Goal: Transaction & Acquisition: Purchase product/service

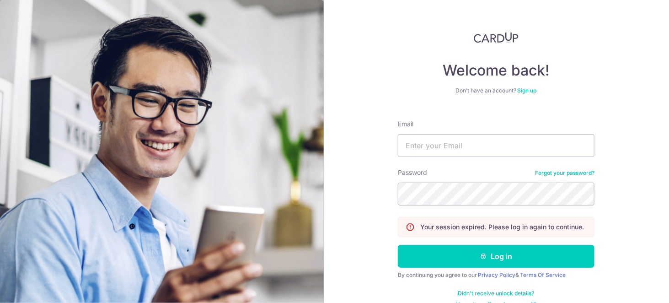
click at [615, 122] on div "Welcome back! Don’t have an account? Sign up Email Password Forgot your passwor…" at bounding box center [497, 151] width 346 height 303
click at [493, 148] on input "Email" at bounding box center [496, 145] width 197 height 23
type input "joshyeh2011@gmail.com"
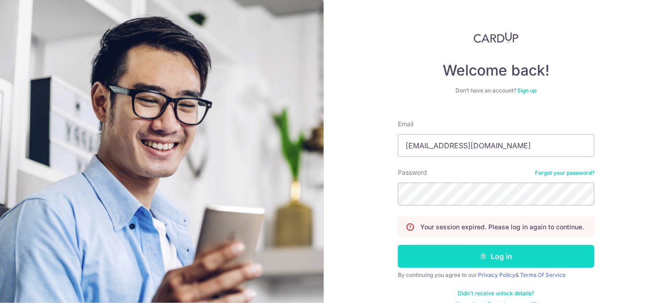
click at [446, 248] on button "Log in" at bounding box center [496, 256] width 197 height 23
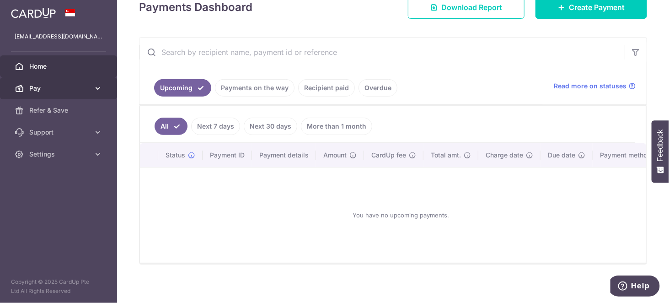
click at [79, 96] on link "Pay" at bounding box center [58, 88] width 117 height 22
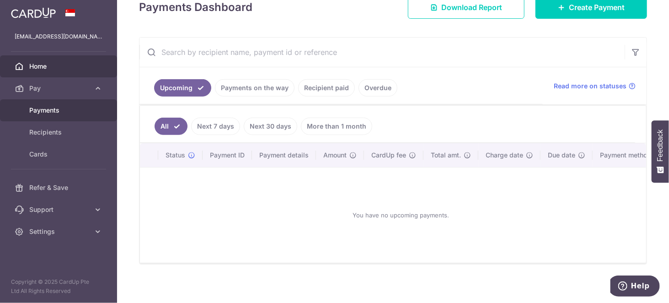
click at [65, 116] on link "Payments" at bounding box center [58, 110] width 117 height 22
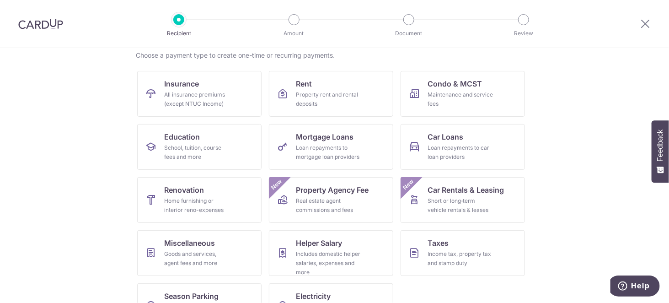
scroll to position [106, 0]
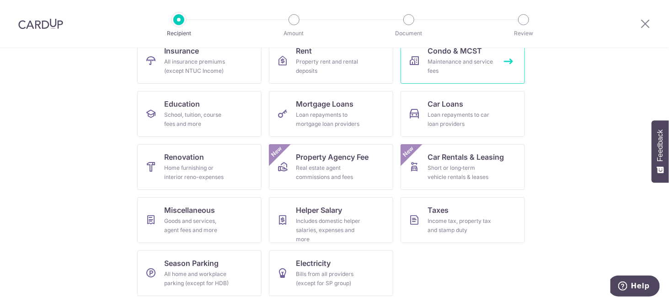
click at [418, 69] on link "Condo & MCST Maintenance and service fees" at bounding box center [463, 61] width 124 height 46
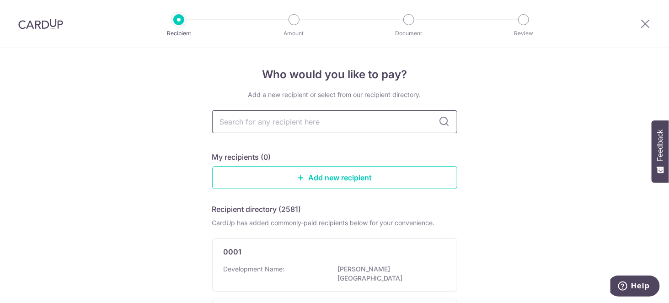
click at [306, 127] on input "text" at bounding box center [334, 121] width 245 height 23
type input "emerald"
type input "2581"
click at [442, 121] on icon at bounding box center [444, 121] width 11 height 11
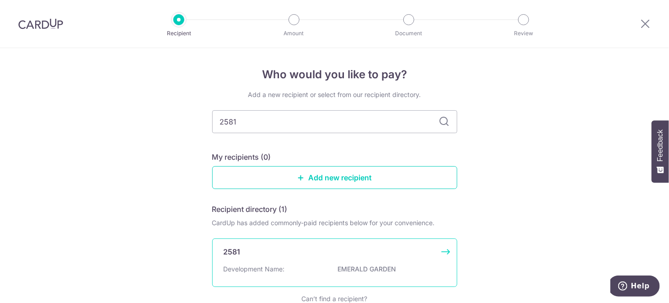
click at [337, 259] on div "2581 Development Name: EMERALD GARDEN" at bounding box center [334, 262] width 245 height 49
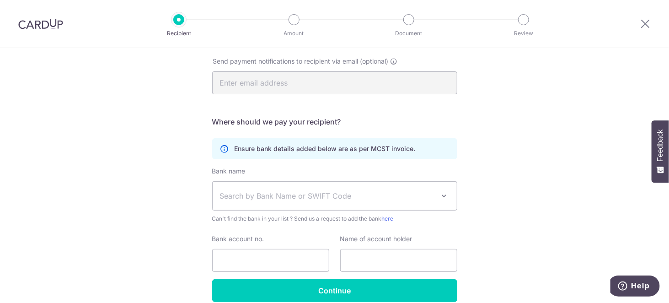
scroll to position [191, 0]
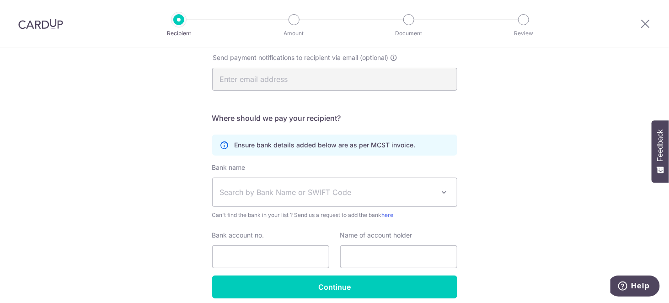
click at [270, 164] on div "Bank name Select Bank UBS AG ANEXT BANK PTE LTD Australia & New Zealand Banking…" at bounding box center [334, 191] width 245 height 57
click at [287, 190] on span "Search by Bank Name or SWIFT Code" at bounding box center [327, 192] width 215 height 11
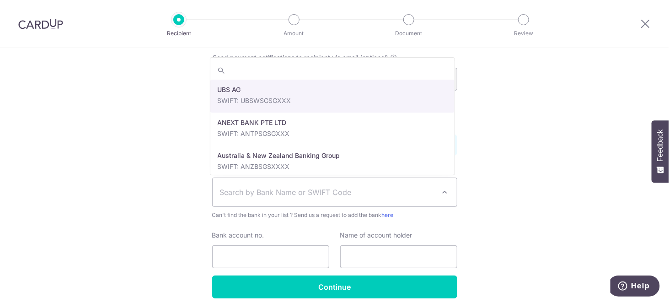
click at [266, 73] on input "search" at bounding box center [332, 70] width 244 height 18
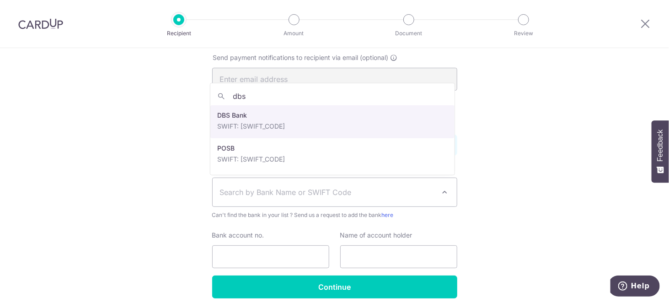
type input "dbs"
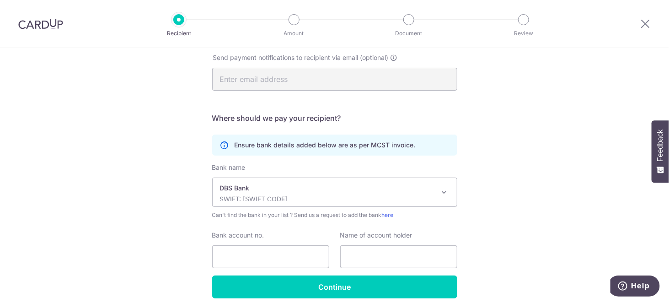
select select "6"
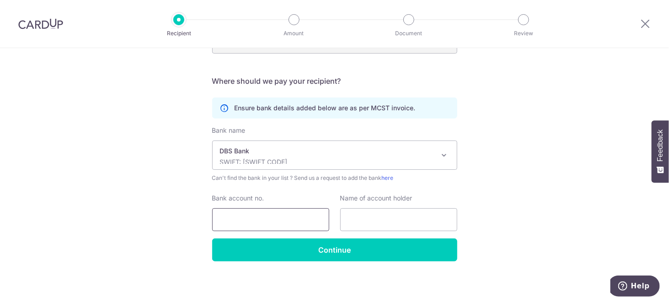
click at [280, 214] on input "Bank account no." at bounding box center [270, 219] width 117 height 23
click at [240, 227] on input "Bank account no." at bounding box center [270, 219] width 117 height 23
paste input "072-129476-1"
type input "072-129476-1"
paste input "THE MANAGEMENT CORPORATION STRATA TITLE PLAN NO. 2581"
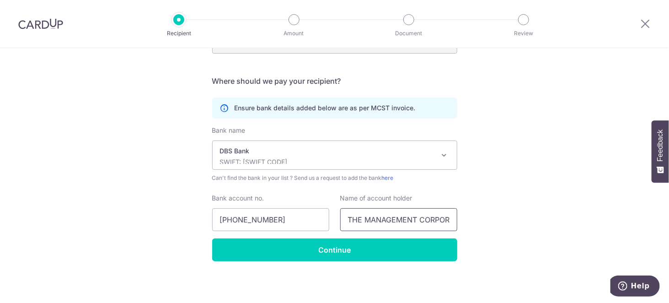
scroll to position [0, 129]
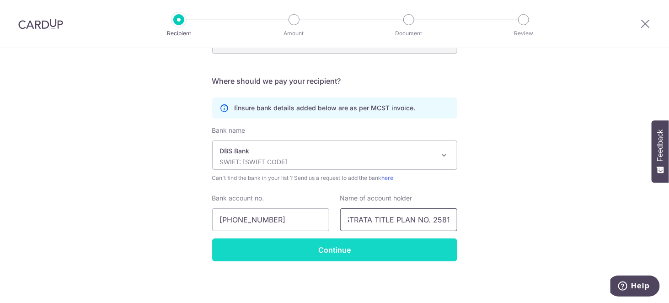
type input "THE MANAGEMENT CORPORATION STRATA TITLE PLAN NO. 2581"
click at [339, 253] on input "Continue" at bounding box center [334, 249] width 245 height 23
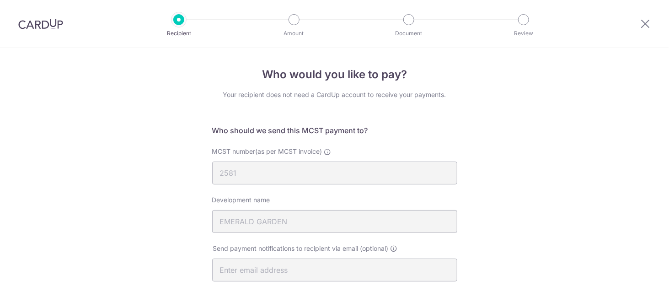
scroll to position [250, 0]
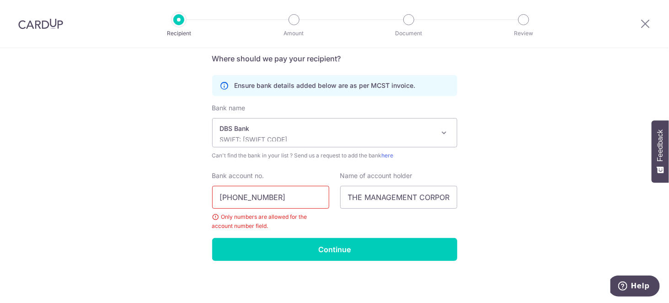
click at [236, 198] on input "072-129476-1" at bounding box center [270, 197] width 117 height 23
type input "0721294761"
click at [277, 195] on input "0721294761" at bounding box center [270, 197] width 117 height 23
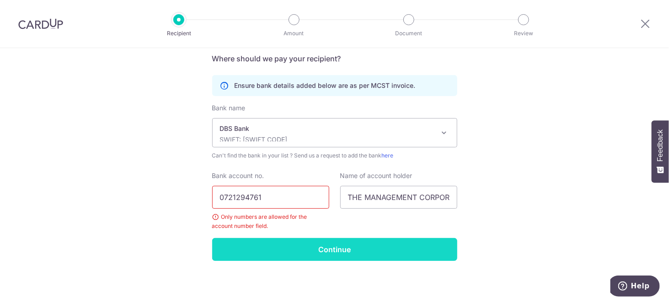
click at [282, 243] on input "Continue" at bounding box center [334, 249] width 245 height 23
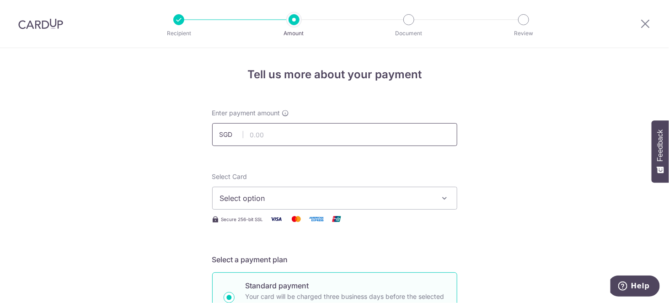
click at [297, 132] on input "text" at bounding box center [334, 134] width 245 height 23
paste input "1,128.15 I"
type input "1,128.15"
click at [298, 195] on span "Select option" at bounding box center [326, 198] width 213 height 11
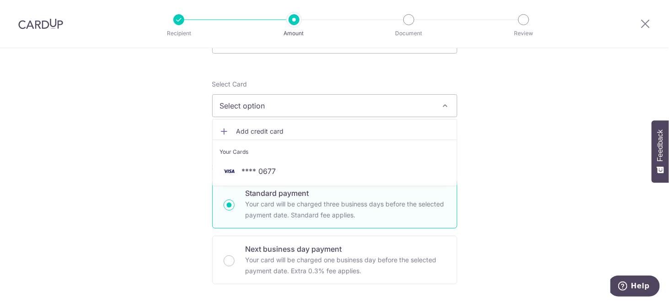
scroll to position [108, 0]
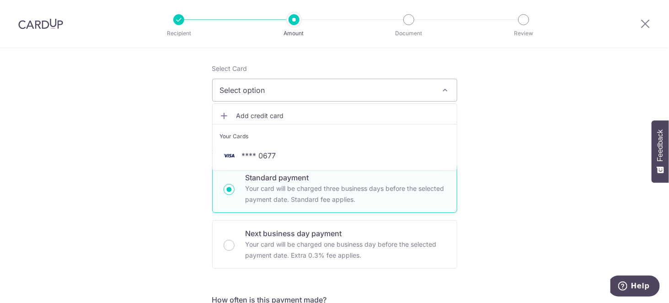
click at [260, 111] on span "Add credit card" at bounding box center [343, 115] width 213 height 9
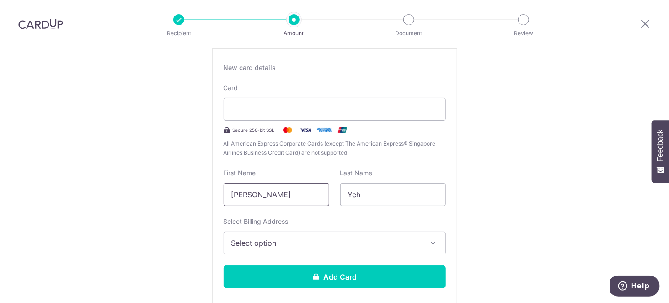
scroll to position [169, 0]
click at [306, 241] on span "Select option" at bounding box center [327, 242] width 190 height 11
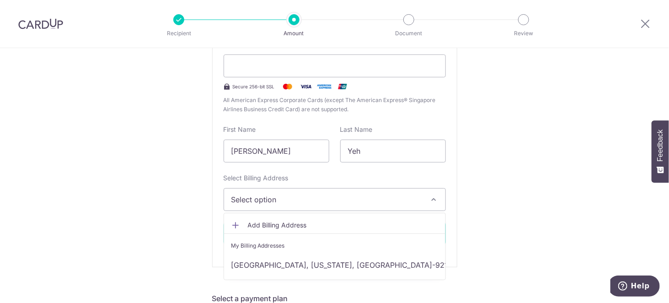
scroll to position [215, 0]
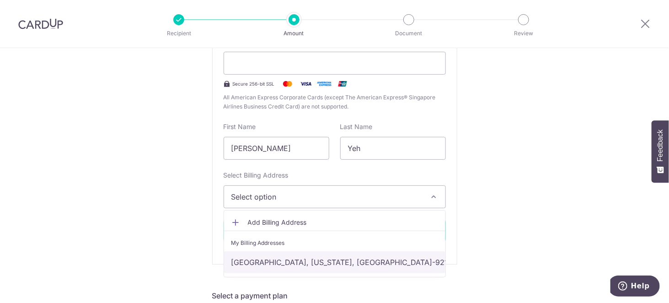
click at [288, 259] on link "[GEOGRAPHIC_DATA], [US_STATE], [GEOGRAPHIC_DATA]-92198" at bounding box center [334, 262] width 221 height 22
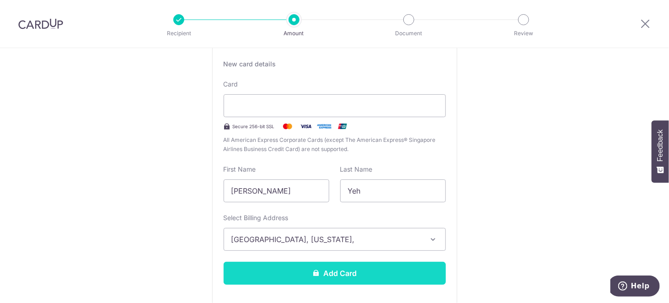
scroll to position [174, 0]
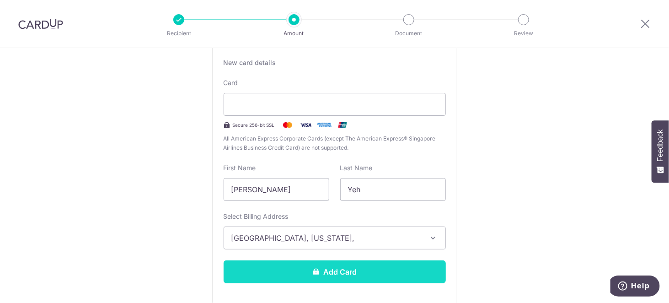
click at [324, 269] on button "Add Card" at bounding box center [335, 271] width 222 height 23
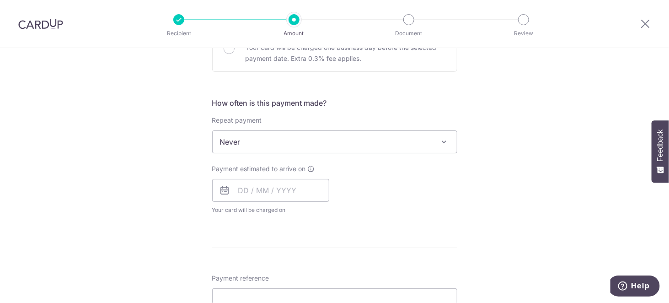
scroll to position [305, 0]
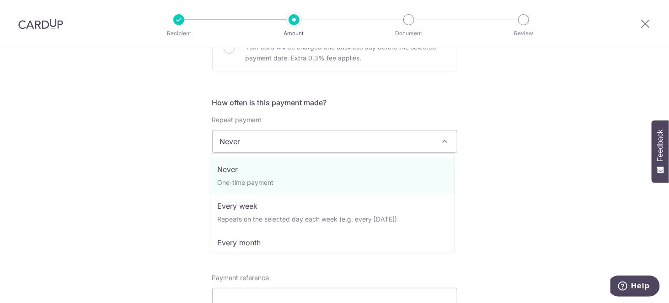
click at [250, 143] on span "Never" at bounding box center [335, 141] width 244 height 22
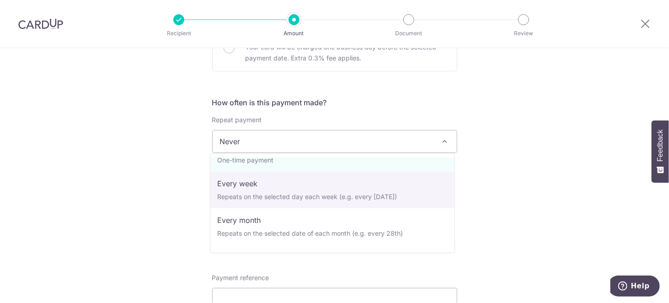
scroll to position [92, 0]
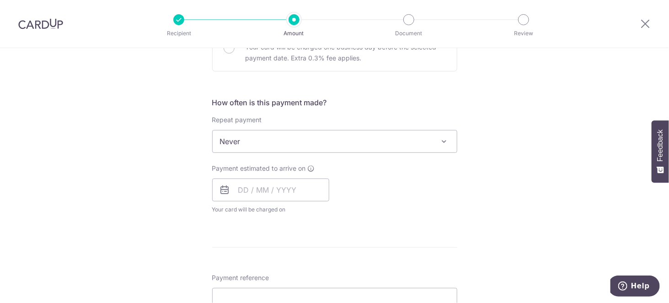
click at [183, 201] on div "Tell us more about your payment Enter payment amount SGD 1,128.15 1128.15 Card …" at bounding box center [334, 157] width 669 height 828
click at [253, 201] on div "Payment estimated to arrive on Your card will be charged on for the first payme…" at bounding box center [270, 189] width 117 height 50
click at [252, 197] on input "text" at bounding box center [270, 189] width 117 height 23
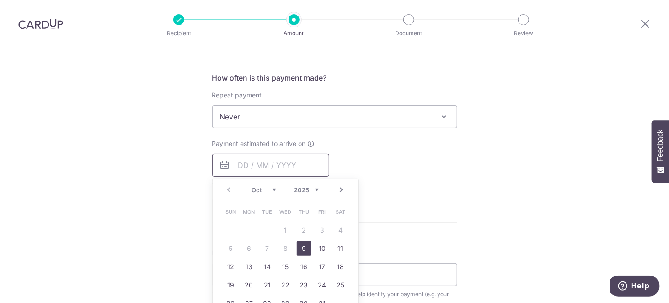
scroll to position [359, 0]
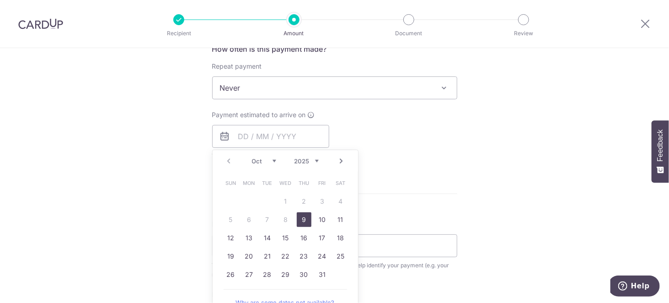
click at [303, 221] on link "9" at bounding box center [304, 219] width 15 height 15
type input "09/10/2025"
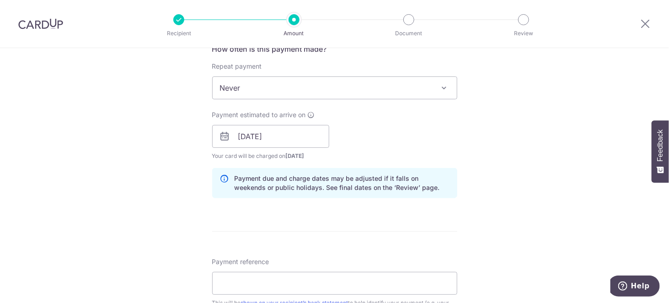
click at [466, 195] on div "Tell us more about your payment Enter payment amount SGD 1,128.15 1128.15 Card …" at bounding box center [334, 121] width 669 height 865
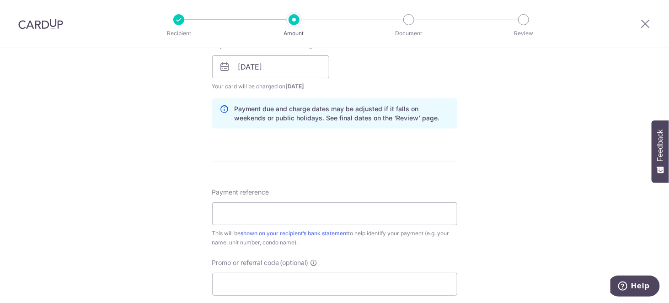
scroll to position [436, 0]
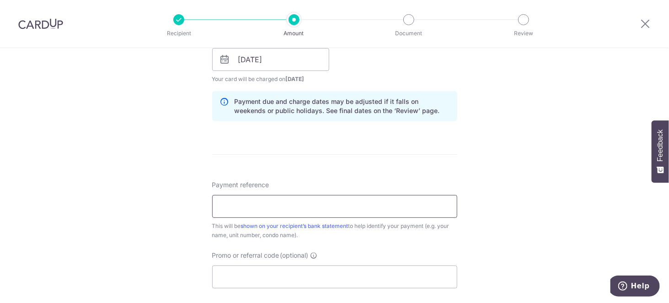
click at [431, 196] on input "Payment reference" at bounding box center [334, 206] width 245 height 23
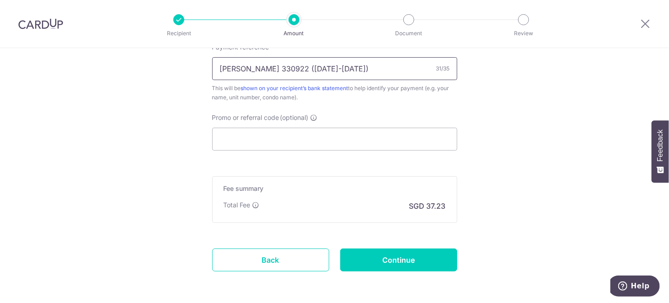
scroll to position [575, 0]
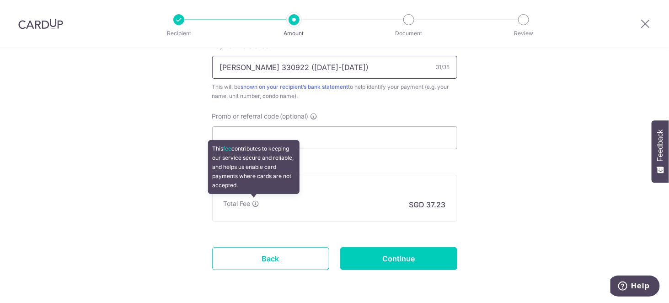
type input "Joshua Yeh 330922 (oct-dec2025)"
click at [254, 201] on icon at bounding box center [256, 203] width 7 height 7
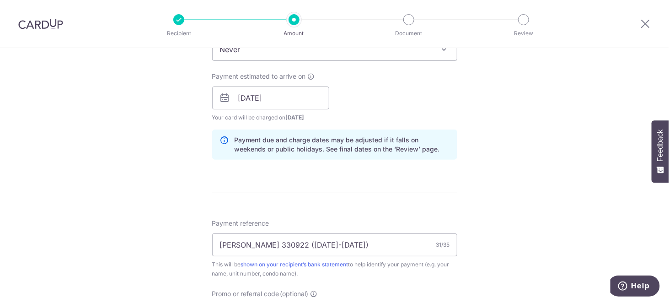
scroll to position [584, 0]
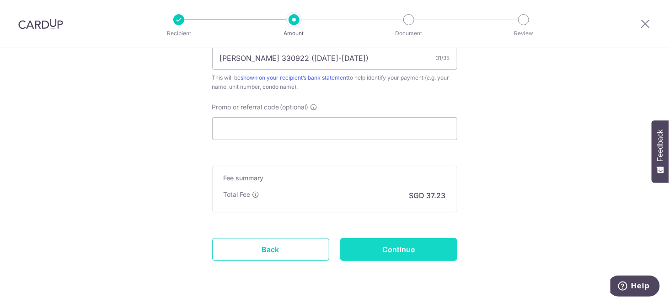
click at [422, 239] on input "Continue" at bounding box center [398, 249] width 117 height 23
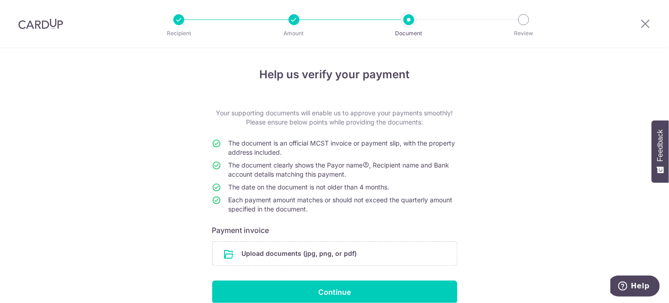
scroll to position [55, 0]
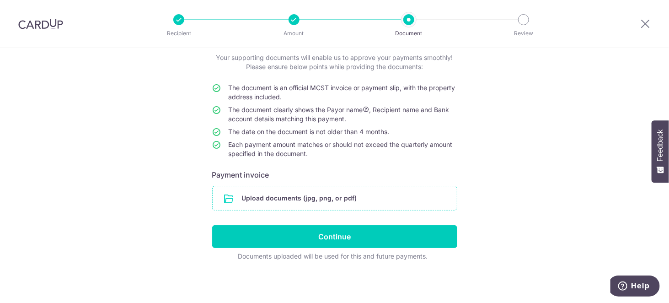
click at [246, 194] on input "file" at bounding box center [335, 198] width 244 height 24
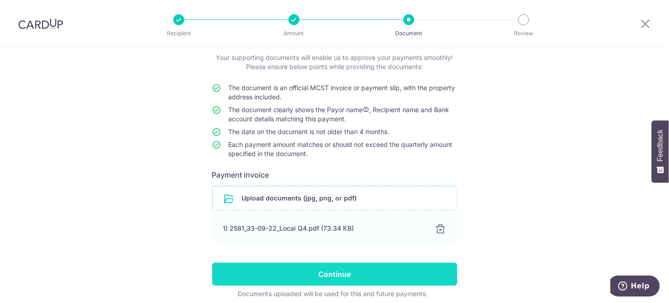
click at [312, 272] on input "Continue" at bounding box center [334, 274] width 245 height 23
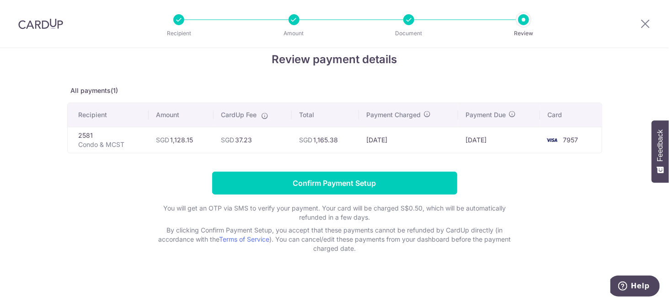
scroll to position [18, 0]
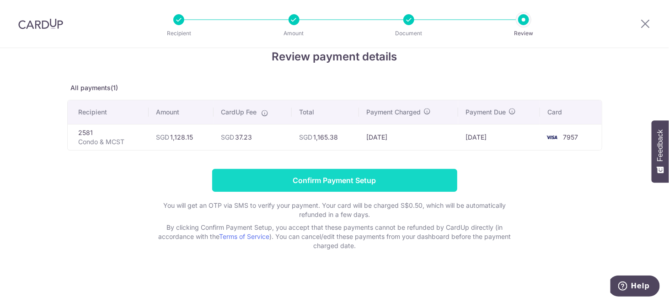
click at [324, 178] on input "Confirm Payment Setup" at bounding box center [334, 180] width 245 height 23
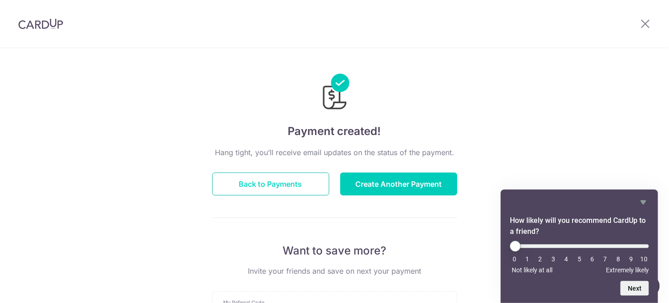
click at [320, 179] on button "Back to Payments" at bounding box center [270, 184] width 117 height 23
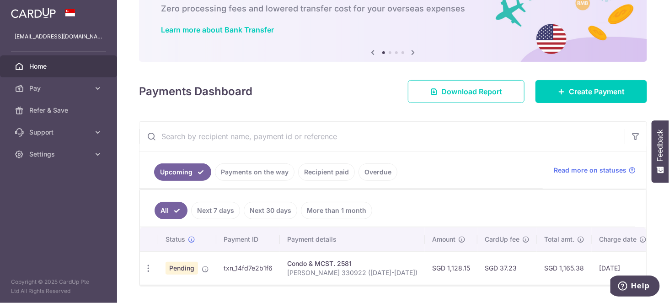
scroll to position [83, 0]
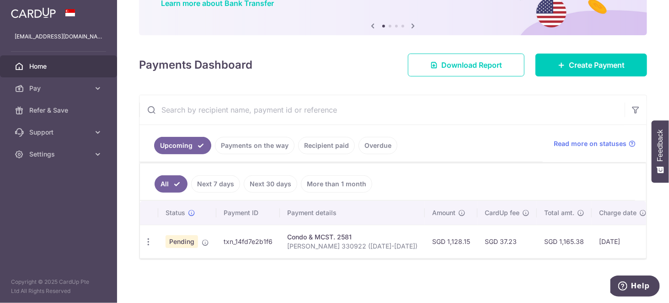
click at [314, 253] on td "Condo & MCST. 2581 Joshua Yeh 330922 (oct-dec2025)" at bounding box center [352, 241] width 145 height 33
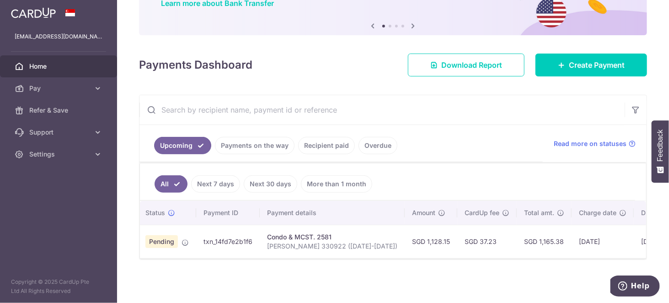
scroll to position [0, 0]
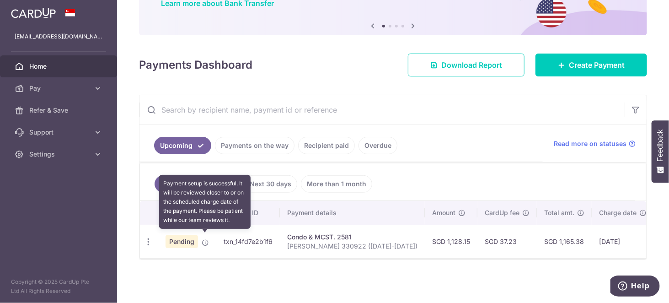
click at [205, 239] on icon at bounding box center [205, 242] width 7 height 7
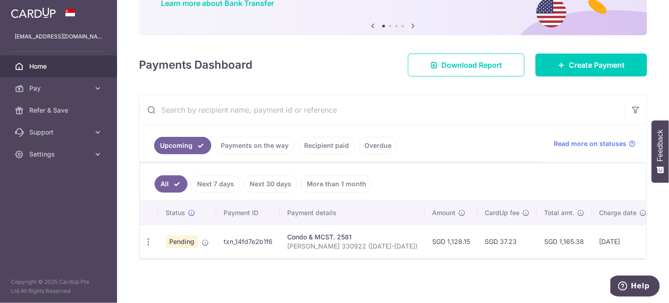
click at [273, 230] on td "txn_14fd7e2b1f6" at bounding box center [248, 241] width 64 height 33
drag, startPoint x: 290, startPoint y: 231, endPoint x: 347, endPoint y: 233, distance: 57.3
click at [346, 233] on div "Condo & MCST. 2581" at bounding box center [352, 236] width 130 height 9
click at [347, 233] on div "Condo & MCST. 2581" at bounding box center [352, 236] width 130 height 9
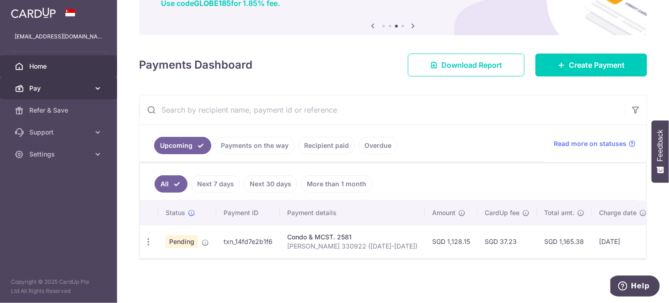
click at [96, 89] on icon at bounding box center [97, 88] width 9 height 9
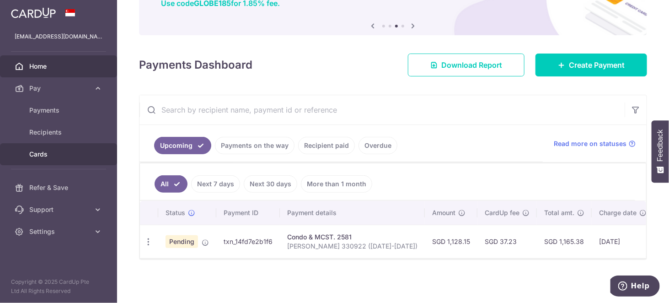
click at [93, 159] on link "Cards" at bounding box center [58, 154] width 117 height 22
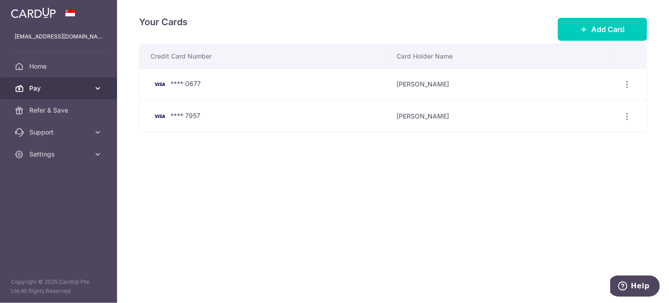
click at [69, 87] on span "Pay" at bounding box center [59, 88] width 60 height 9
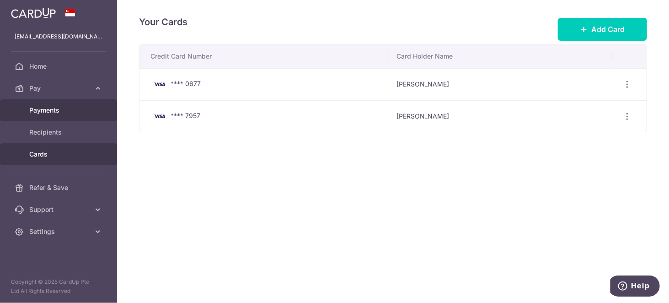
click at [64, 104] on link "Payments" at bounding box center [58, 110] width 117 height 22
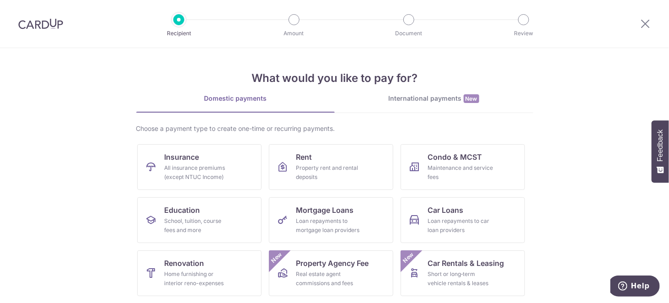
click at [108, 130] on section "What would you like to pay for? Domestic payments International payments New Ch…" at bounding box center [334, 175] width 669 height 255
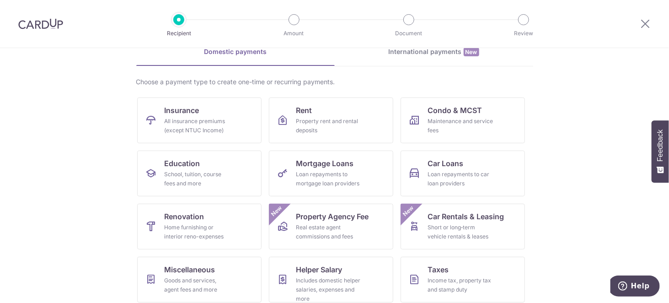
scroll to position [69, 0]
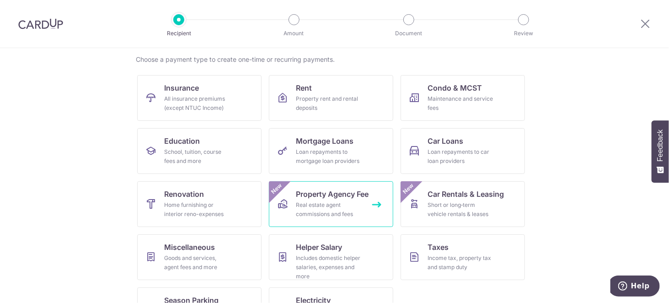
click at [341, 206] on div "Real estate agent commissions and fees" at bounding box center [330, 209] width 66 height 18
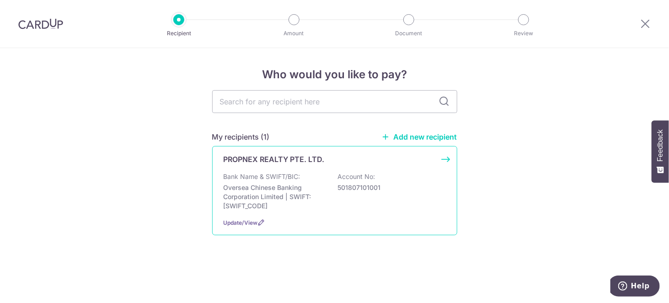
click at [352, 194] on div "Bank Name & SWIFT/BIC: Oversea Chinese Banking Corporation Limited | SWIFT: [SW…" at bounding box center [335, 191] width 222 height 38
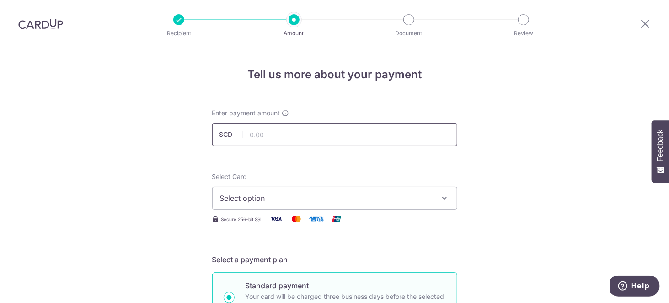
click at [407, 135] on input "text" at bounding box center [334, 134] width 245 height 23
type input "5,500.00"
click at [376, 201] on span "Select option" at bounding box center [326, 198] width 213 height 11
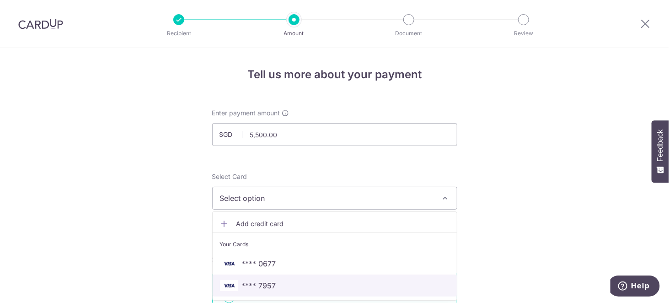
click at [332, 278] on link "**** 7957" at bounding box center [335, 286] width 244 height 22
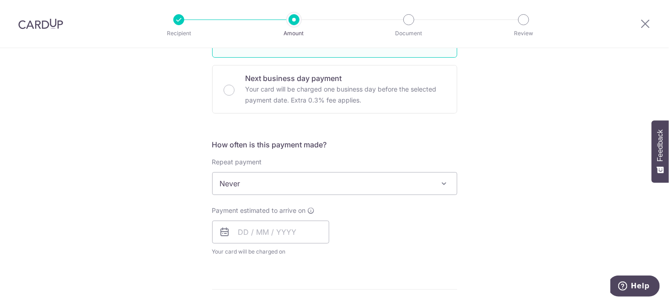
scroll to position [287, 0]
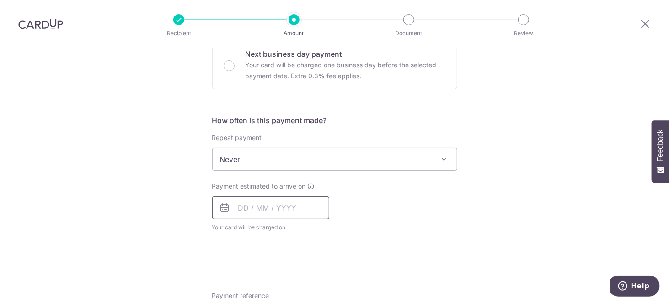
click at [256, 202] on input "text" at bounding box center [270, 207] width 117 height 23
click at [300, 285] on link "9" at bounding box center [304, 291] width 15 height 15
type input "[DATE]"
click at [163, 216] on div "Tell us more about your payment Enter payment amount SGD 5,500.00 5500.00 Selec…" at bounding box center [334, 175] width 669 height 828
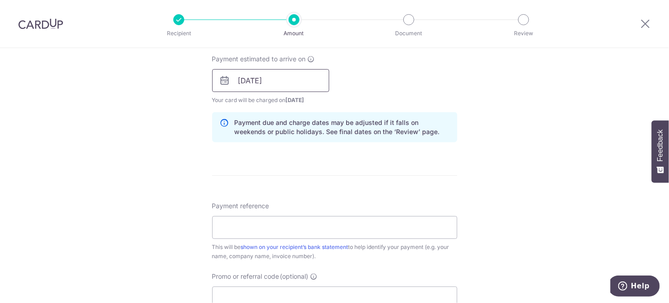
scroll to position [442, 0]
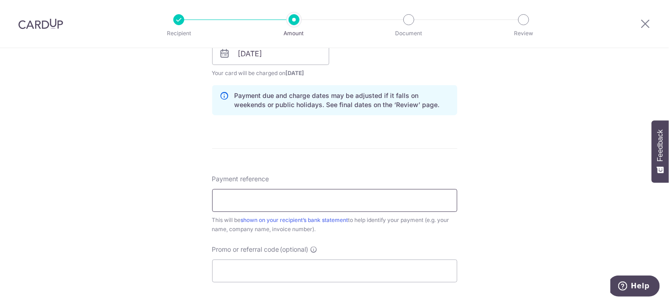
click at [320, 203] on input "Payment reference" at bounding box center [334, 200] width 245 height 23
paste input "IX250800196"
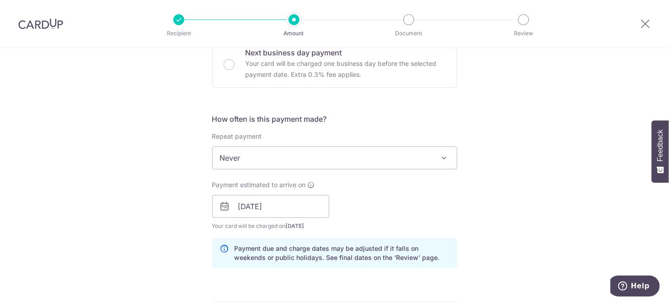
scroll to position [0, 0]
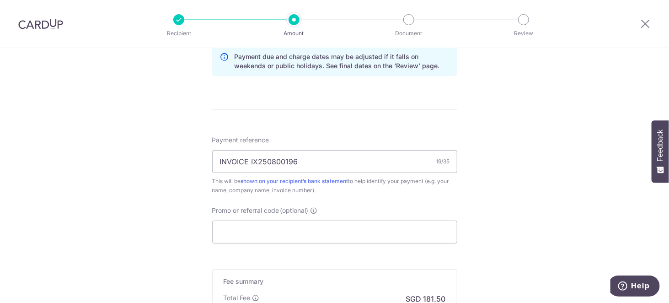
scroll to position [490, 0]
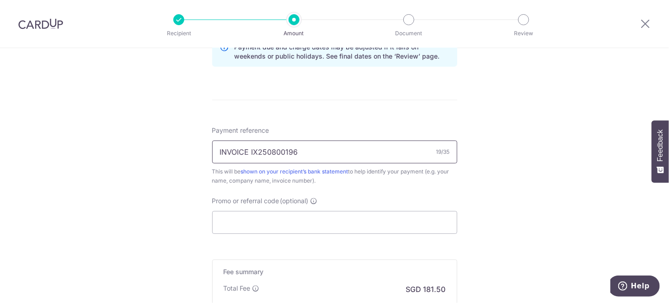
click at [246, 152] on input "INVOICE IX250800196" at bounding box center [334, 151] width 245 height 23
type input "INVOICE: IX250800196"
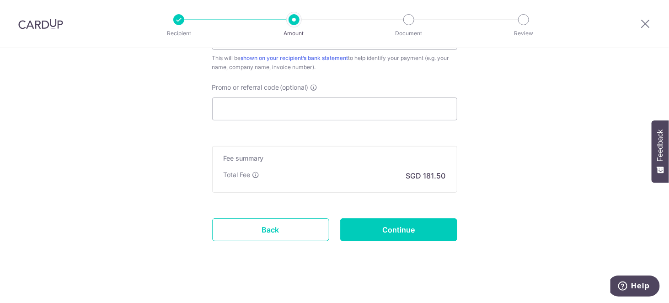
scroll to position [608, 0]
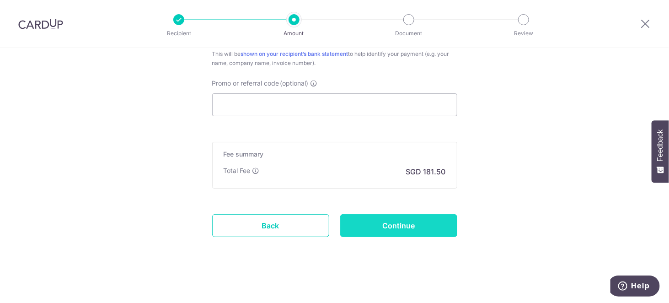
click at [378, 227] on input "Continue" at bounding box center [398, 225] width 117 height 23
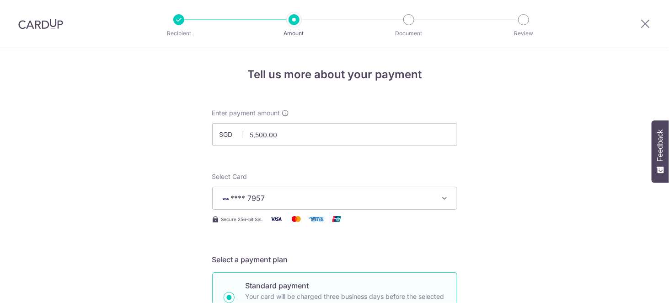
scroll to position [482, 0]
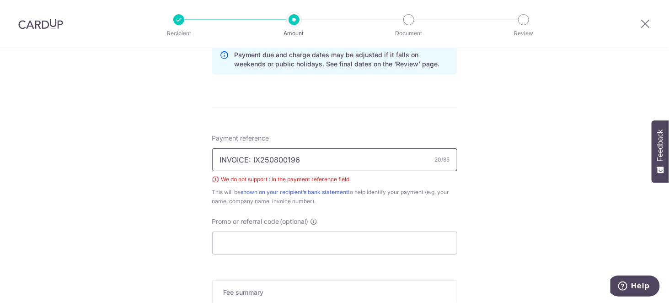
click at [249, 156] on input "INVOICE: IX250800196" at bounding box center [334, 159] width 245 height 23
type input "INVOICE IX250800196"
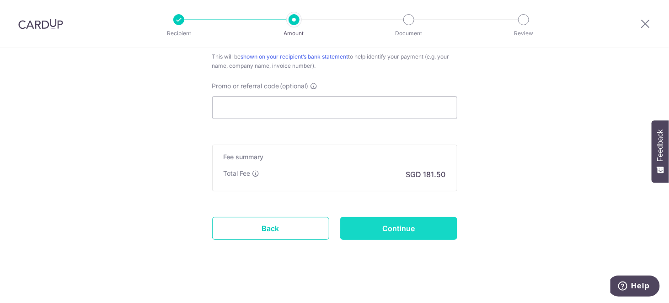
scroll to position [620, 0]
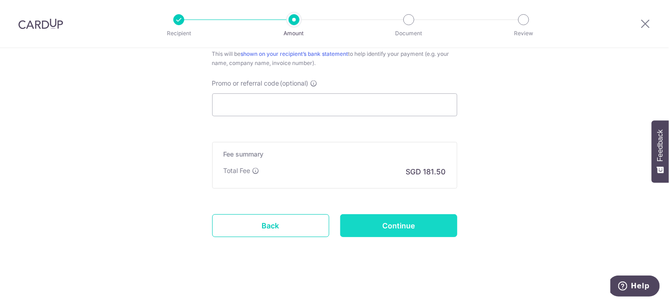
click at [370, 231] on input "Continue" at bounding box center [398, 225] width 117 height 23
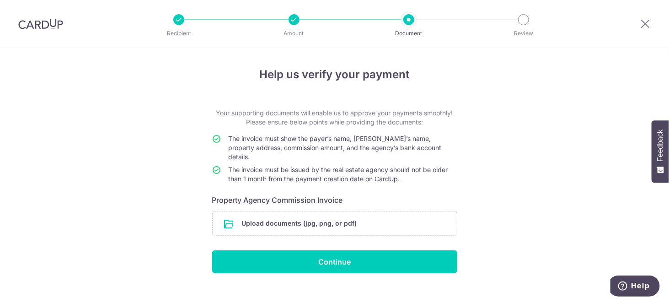
click at [281, 126] on p "Your supporting documents will enable us to approve your payments smoothly! Ple…" at bounding box center [334, 117] width 245 height 18
drag, startPoint x: 291, startPoint y: 159, endPoint x: 407, endPoint y: 164, distance: 116.4
click at [407, 166] on span "The invoice must be issued by the real estate agency should not be older than 1…" at bounding box center [339, 174] width 220 height 17
drag, startPoint x: 397, startPoint y: 168, endPoint x: 209, endPoint y: 167, distance: 188.5
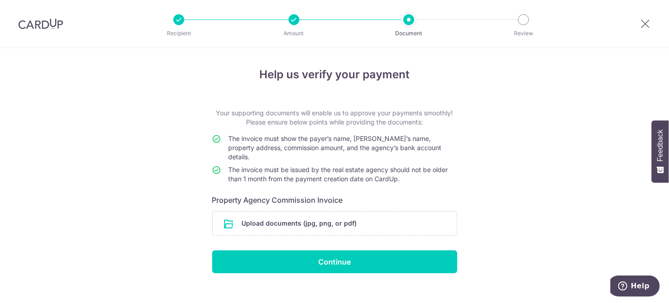
click at [209, 167] on div "Help us verify your payment Your supporting documents will enable us to approve…" at bounding box center [334, 182] width 669 height 268
drag, startPoint x: 235, startPoint y: 159, endPoint x: 306, endPoint y: 163, distance: 71.5
click at [306, 166] on span "The invoice must be issued by the real estate agency should not be older than 1…" at bounding box center [339, 174] width 220 height 17
click at [307, 166] on span "The invoice must be issued by the real estate agency should not be older than 1…" at bounding box center [339, 174] width 220 height 17
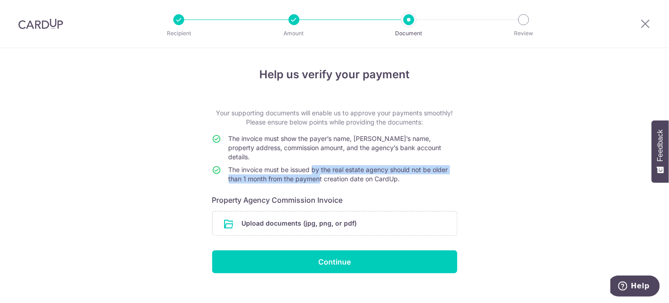
drag, startPoint x: 307, startPoint y: 163, endPoint x: 315, endPoint y: 174, distance: 13.7
click at [315, 174] on td "The invoice must be issued by the real estate agency should not be older than 1…" at bounding box center [343, 176] width 229 height 22
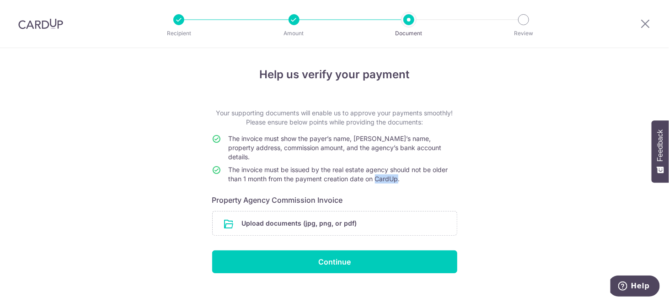
drag, startPoint x: 390, startPoint y: 172, endPoint x: 369, endPoint y: 172, distance: 21.1
click at [370, 172] on span "The invoice must be issued by the real estate agency should not be older than 1…" at bounding box center [339, 174] width 220 height 17
click at [369, 172] on span "The invoice must be issued by the real estate agency should not be older than 1…" at bounding box center [339, 174] width 220 height 17
click at [47, 23] on img at bounding box center [40, 23] width 45 height 11
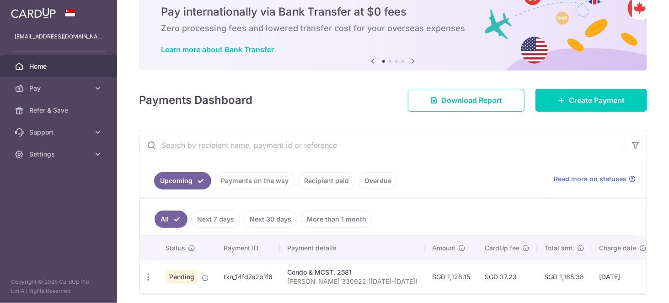
scroll to position [38, 0]
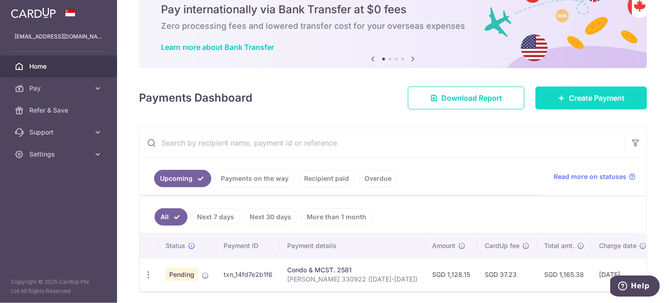
click at [571, 100] on span "Create Payment" at bounding box center [597, 97] width 56 height 11
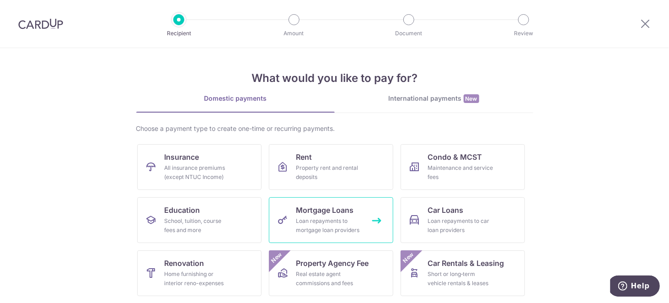
click at [322, 210] on span "Mortgage Loans" at bounding box center [326, 210] width 58 height 11
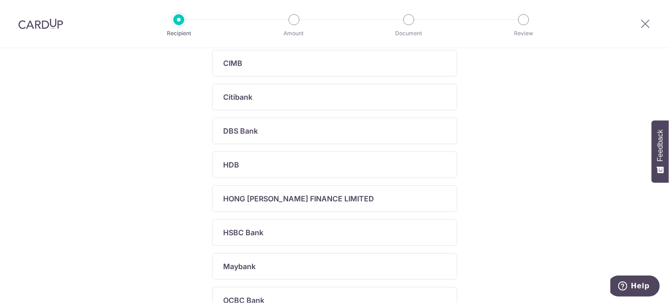
scroll to position [394, 0]
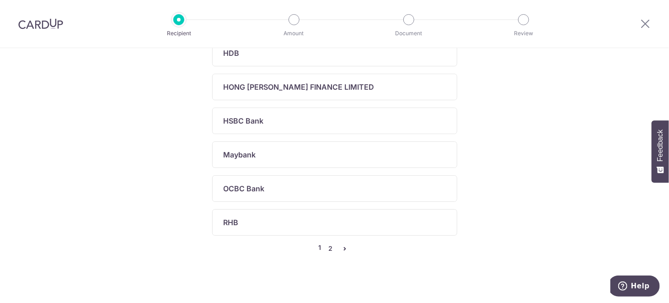
click at [328, 247] on link "2" at bounding box center [330, 248] width 11 height 11
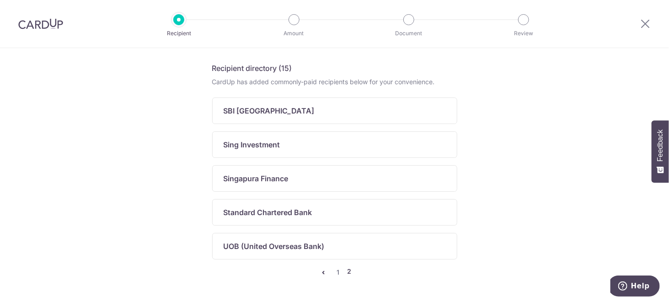
scroll to position [227, 0]
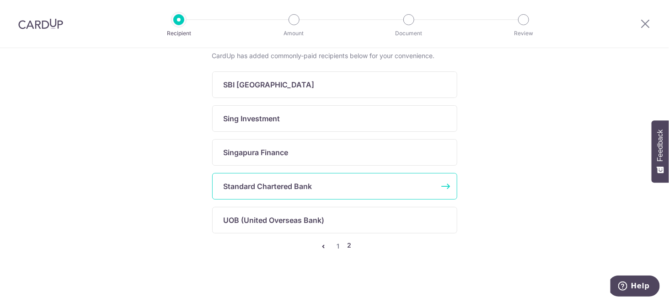
click at [297, 181] on p "Standard Chartered Bank" at bounding box center [268, 186] width 89 height 11
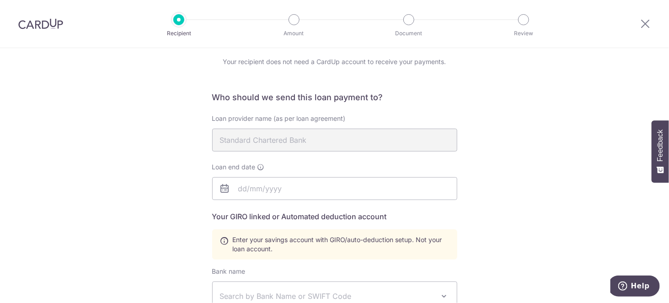
scroll to position [38, 0]
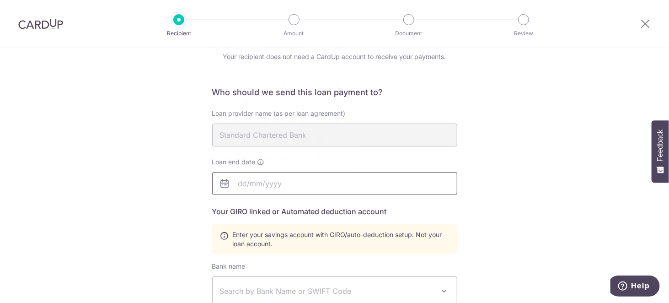
click at [268, 190] on input "text" at bounding box center [334, 183] width 245 height 23
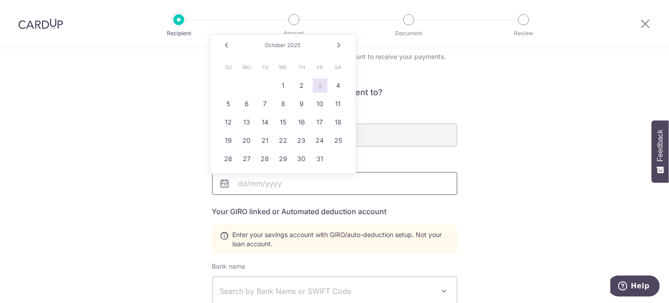
click at [305, 183] on input "text" at bounding box center [334, 183] width 245 height 23
click at [305, 188] on input "text" at bounding box center [334, 183] width 245 height 23
click at [305, 188] on input "21/09/" at bounding box center [334, 183] width 245 height 23
type input "21/09/2053"
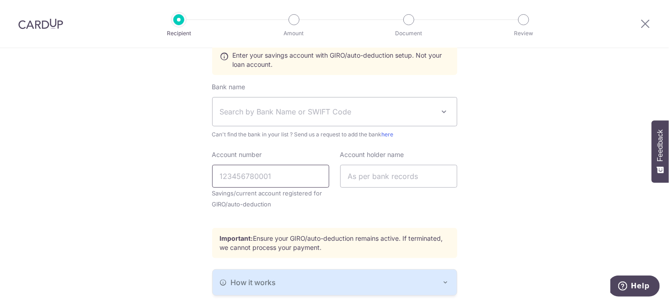
scroll to position [88, 0]
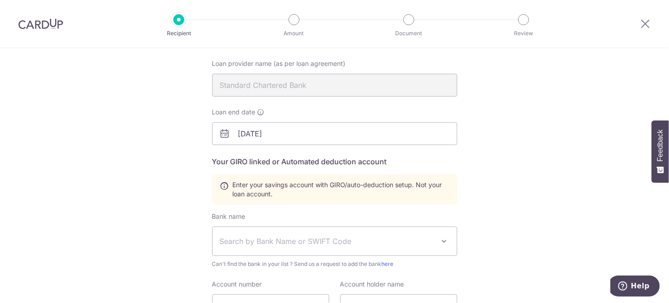
click at [126, 209] on div "Who would you like to pay? Your recipient does not need a CardUp account to rec…" at bounding box center [334, 231] width 669 height 542
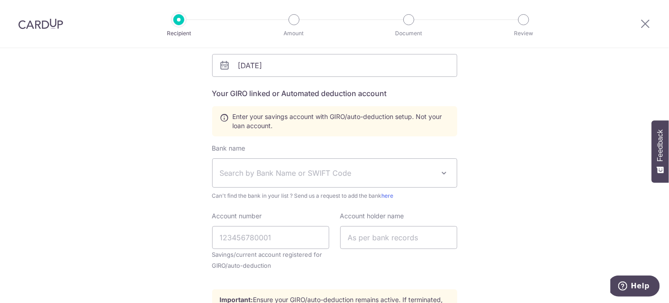
scroll to position [156, 0]
click at [295, 174] on span "Search by Bank Name or SWIFT Code" at bounding box center [327, 172] width 215 height 11
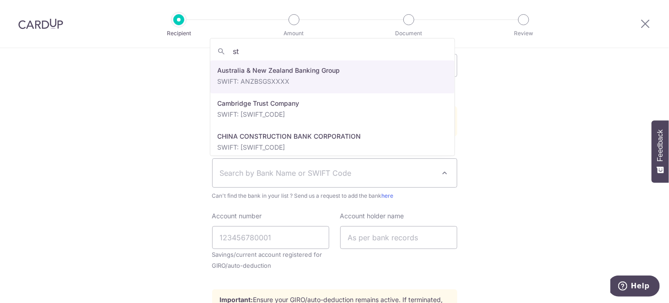
type input "s"
type input "d"
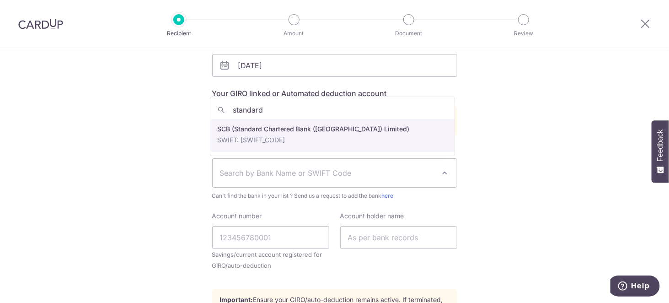
type input "standard"
click at [262, 140] on div "Who should we send this loan payment to? Loan provider name (as per loan agreem…" at bounding box center [334, 180] width 245 height 422
select select "14"
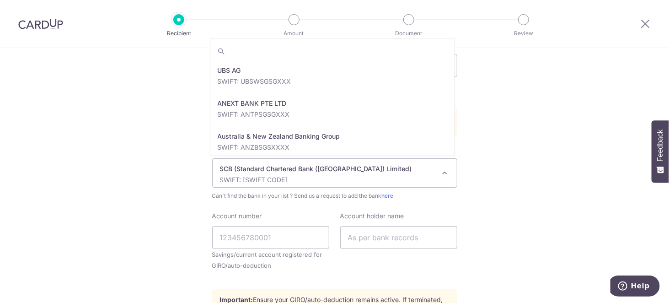
click at [310, 185] on span "SCB (Standard Chartered Bank (Singapore) Limited) SWIFT: SCBLSG22XXX" at bounding box center [335, 173] width 244 height 28
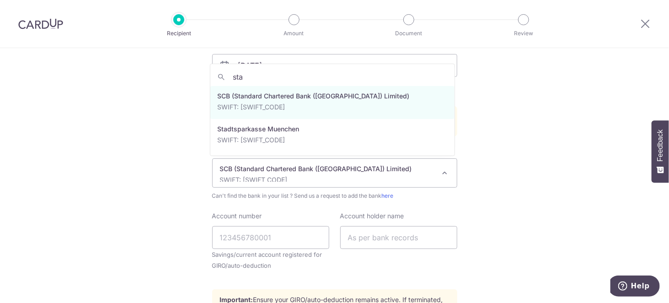
scroll to position [0, 0]
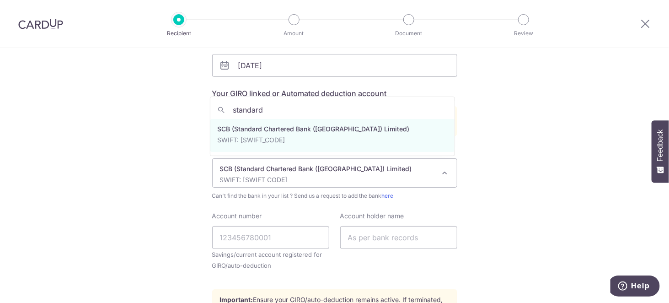
type input "standard"
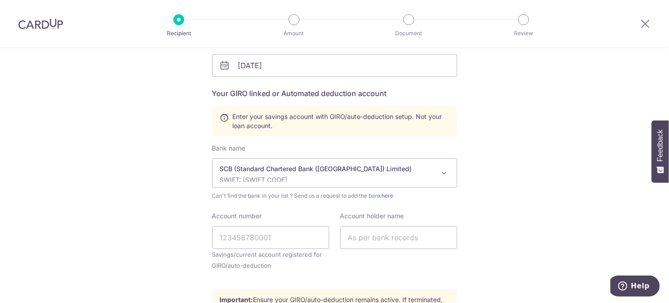
click at [172, 127] on div "Who would you like to pay? Your recipient does not need a CardUp account to rec…" at bounding box center [334, 163] width 669 height 542
click at [313, 243] on input "Account number" at bounding box center [270, 237] width 117 height 23
click at [260, 236] on input "Account number" at bounding box center [270, 237] width 117 height 23
paste input "01-1-860067-2"
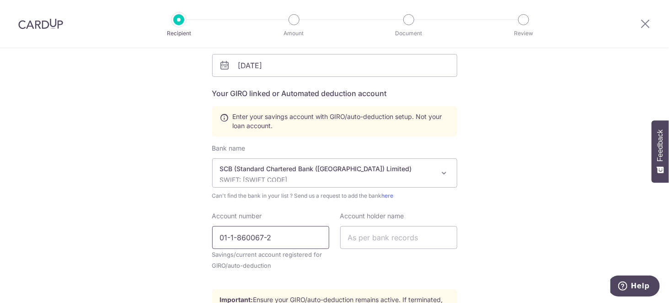
click at [227, 237] on input "01-1-860067-2" at bounding box center [270, 237] width 117 height 23
type input "0118600672"
type input "[PERSON_NAME]"
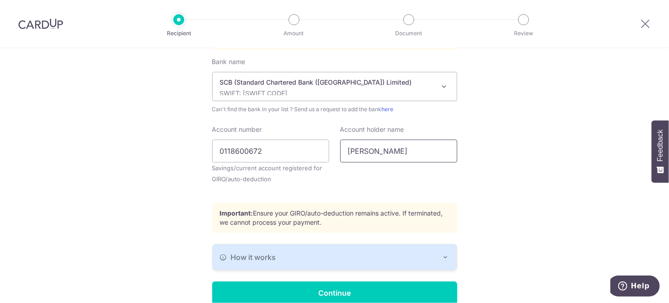
scroll to position [233, 0]
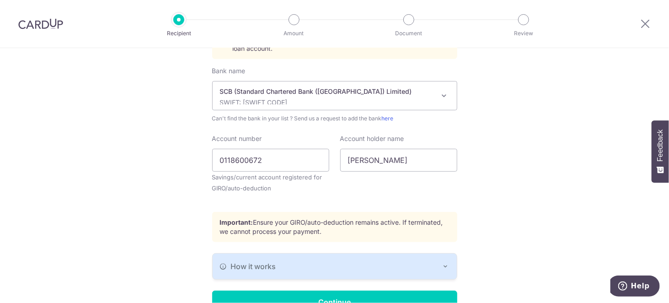
click at [478, 164] on div "Who would you like to pay? Your recipient does not need a CardUp account to rec…" at bounding box center [334, 86] width 669 height 542
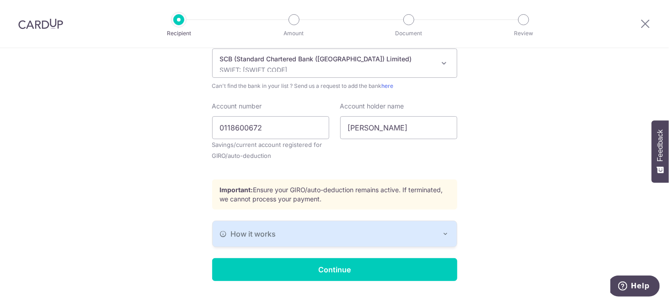
scroll to position [285, 0]
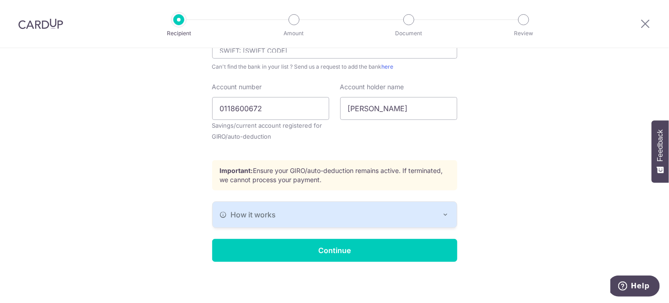
click at [422, 221] on button "How it works" at bounding box center [335, 215] width 244 height 26
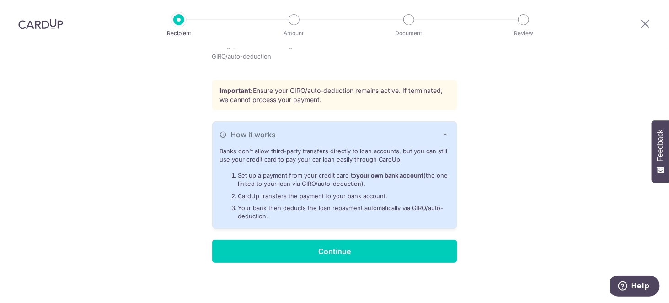
scroll to position [366, 0]
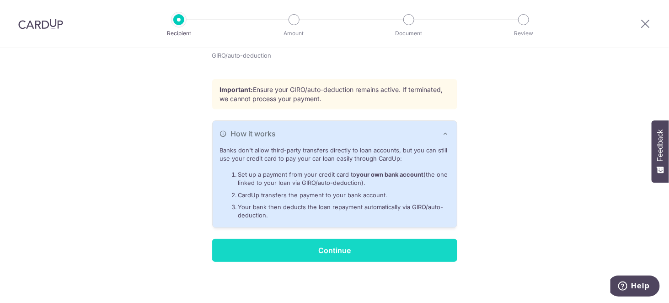
click at [321, 252] on input "Continue" at bounding box center [334, 250] width 245 height 23
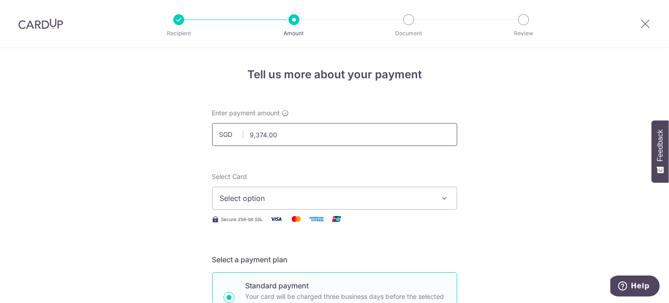
drag, startPoint x: 0, startPoint y: 0, endPoint x: 285, endPoint y: 137, distance: 316.2
click at [285, 137] on input "9,374.00" at bounding box center [334, 134] width 245 height 23
type input "9,374.41"
click at [305, 198] on span "Select option" at bounding box center [326, 198] width 213 height 11
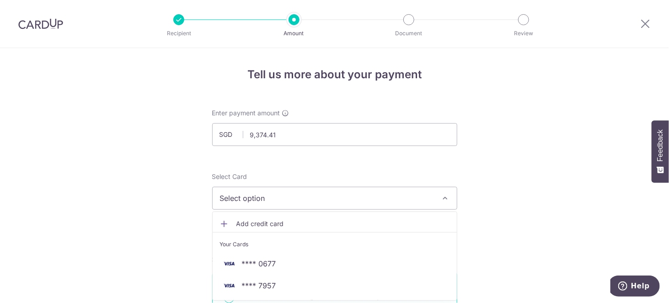
scroll to position [23, 0]
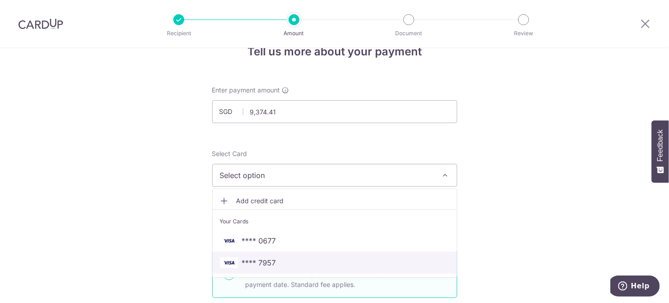
click at [281, 259] on span "**** 7957" at bounding box center [335, 262] width 230 height 11
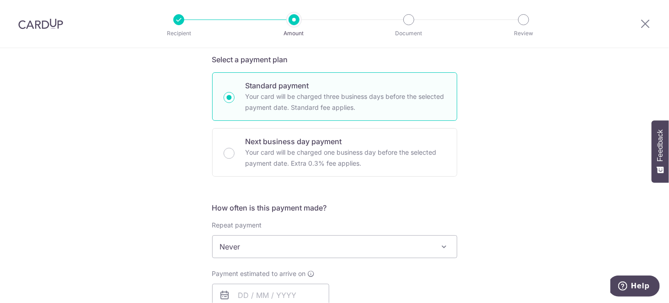
scroll to position [200, 0]
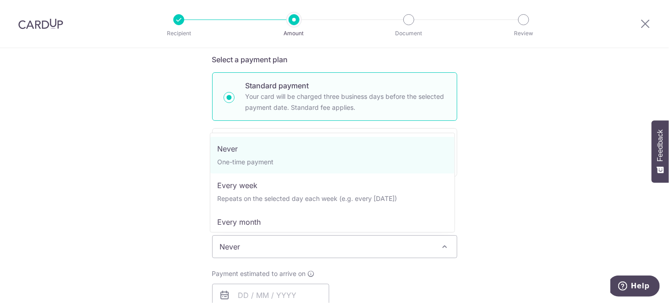
click at [282, 247] on span "Never" at bounding box center [335, 247] width 244 height 22
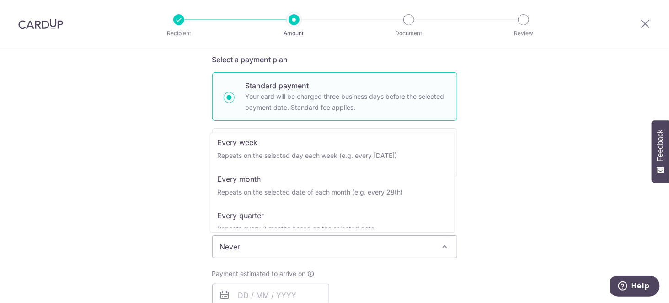
scroll to position [0, 0]
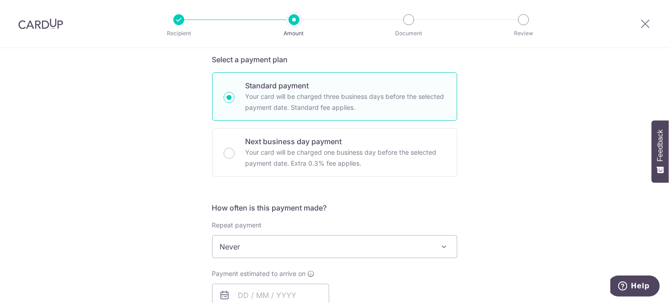
click at [144, 157] on div "Tell us more about your payment Enter payment amount SGD 9,374.41 9374.41 Recip…" at bounding box center [334, 262] width 669 height 828
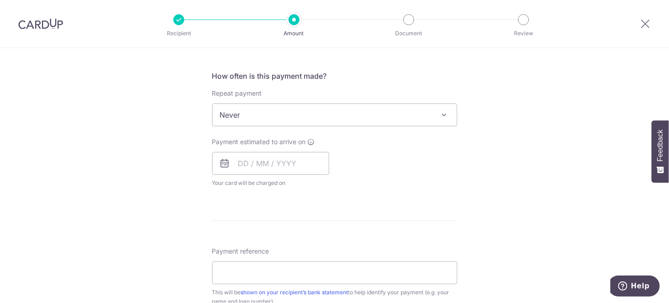
scroll to position [363, 0]
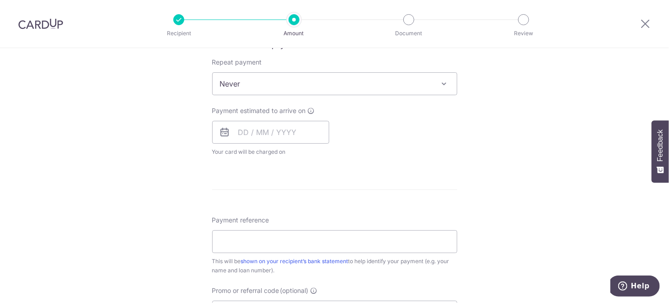
click at [275, 148] on span "Your card will be charged on for the first payment" at bounding box center [270, 151] width 117 height 9
click at [275, 143] on div "Payment estimated to arrive on Your card will be charged on for the first payme…" at bounding box center [270, 131] width 117 height 50
click at [275, 137] on input "text" at bounding box center [270, 132] width 117 height 23
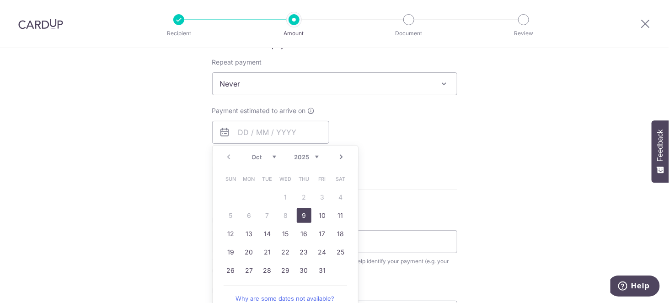
click at [297, 208] on link "9" at bounding box center [304, 215] width 15 height 15
type input "09/10/2025"
click at [449, 148] on div "Payment estimated to arrive on 09/10/2025 Prev Next Oct Nov Dec 2025 2026 2027 …" at bounding box center [335, 131] width 256 height 50
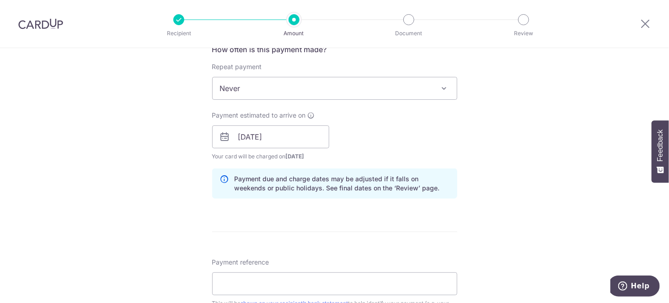
scroll to position [483, 0]
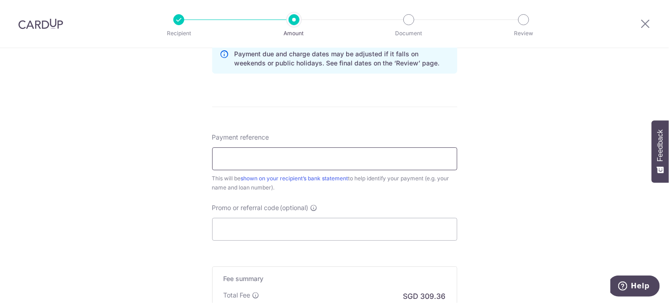
click at [446, 150] on input "Payment reference" at bounding box center [334, 158] width 245 height 23
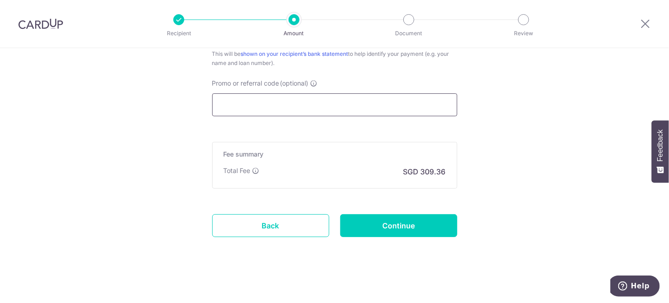
click at [389, 101] on input "Promo or referral code (optional)" at bounding box center [334, 104] width 245 height 23
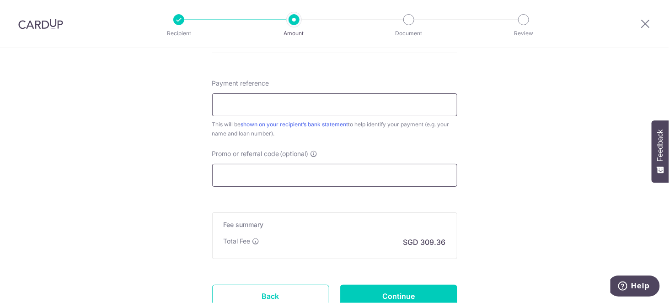
click at [389, 101] on input "Payment reference" at bounding box center [334, 104] width 245 height 23
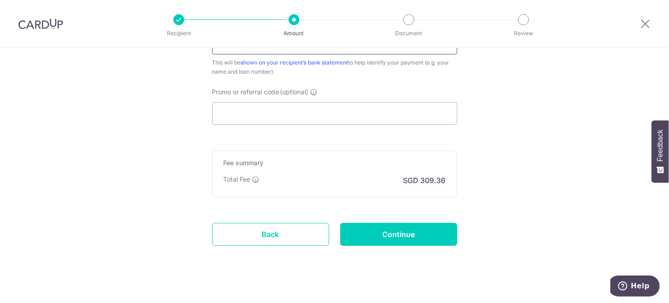
scroll to position [592, 0]
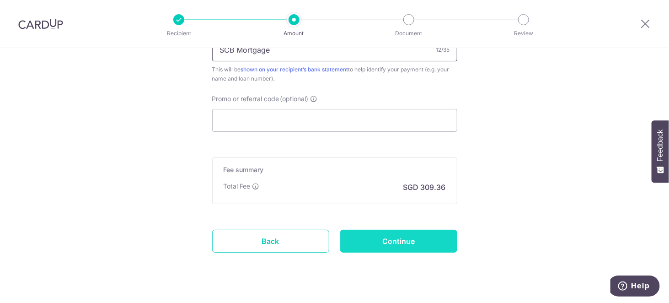
type input "SCB Mortgage"
click at [442, 233] on input "Continue" at bounding box center [398, 241] width 117 height 23
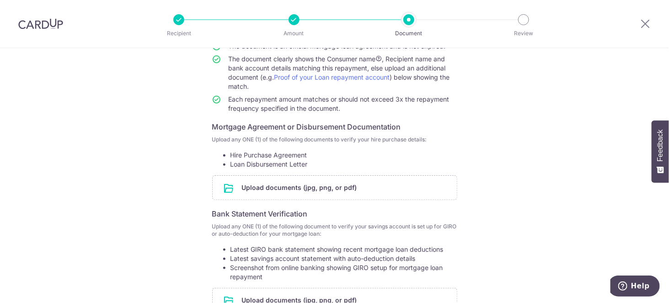
scroll to position [131, 0]
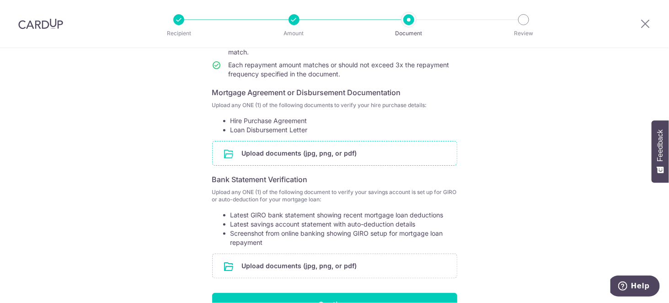
click at [297, 155] on input "file" at bounding box center [335, 153] width 244 height 24
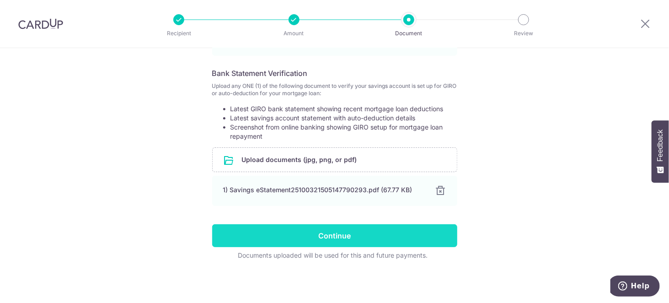
scroll to position [274, 0]
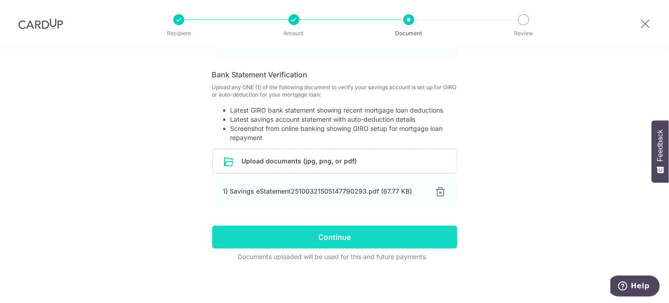
click at [437, 240] on input "Continue" at bounding box center [334, 237] width 245 height 23
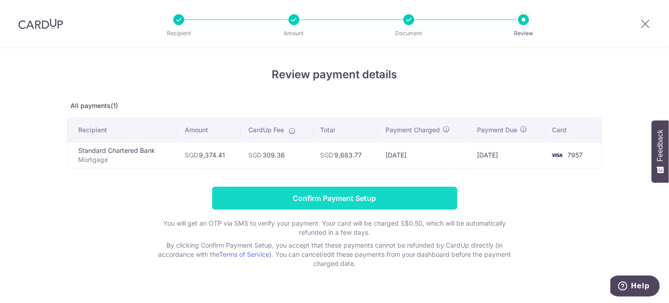
click at [390, 196] on input "Confirm Payment Setup" at bounding box center [334, 198] width 245 height 23
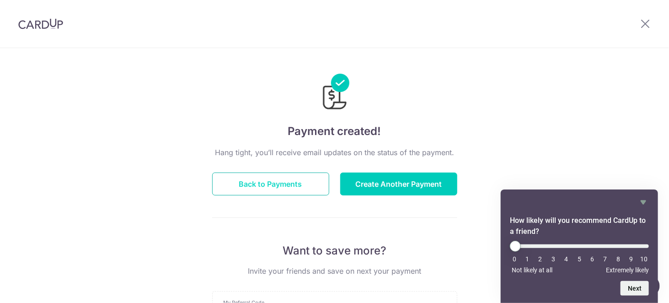
click at [279, 193] on button "Back to Payments" at bounding box center [270, 184] width 117 height 23
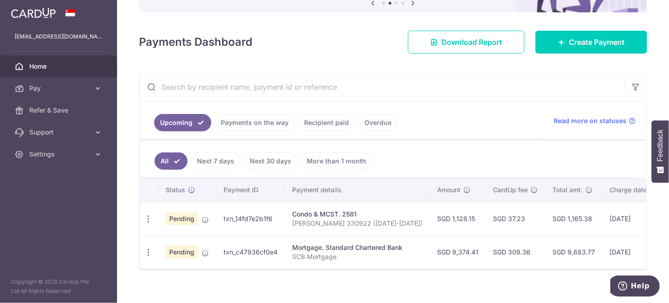
click at [205, 249] on icon at bounding box center [205, 252] width 7 height 7
click at [187, 248] on span "Pending" at bounding box center [182, 252] width 32 height 13
click at [152, 253] on div "Update payment Cancel payment" at bounding box center [148, 252] width 17 height 17
click at [141, 244] on div "Update payment Cancel payment" at bounding box center [148, 252] width 17 height 17
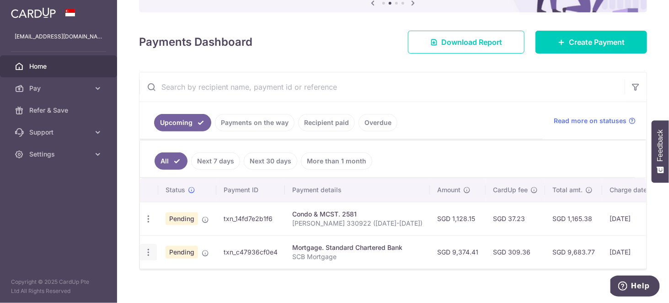
click at [145, 248] on icon "button" at bounding box center [149, 253] width 10 height 10
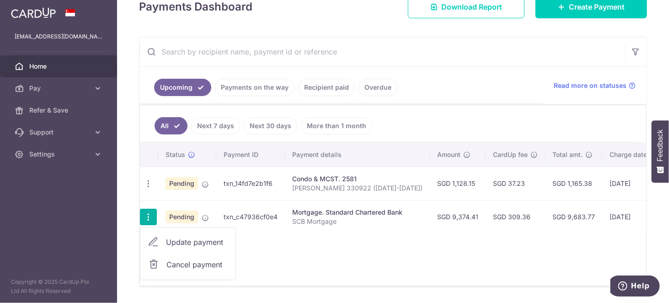
scroll to position [143, 0]
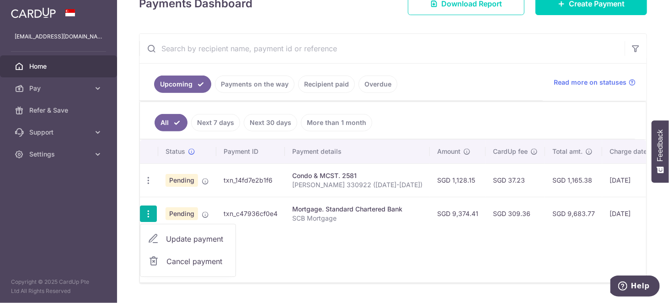
click at [174, 234] on span "Update payment" at bounding box center [197, 238] width 62 height 11
radio input "true"
type input "9,374.41"
type input "09/10/2025"
type input "SCB Mortgage"
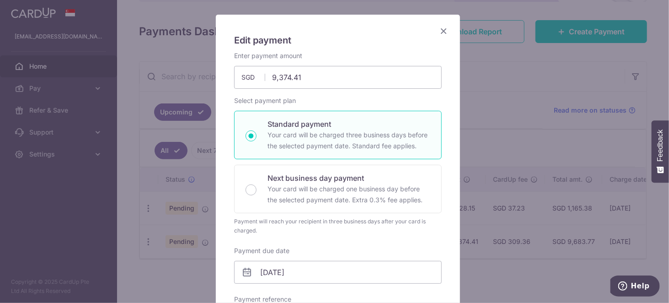
scroll to position [50, 0]
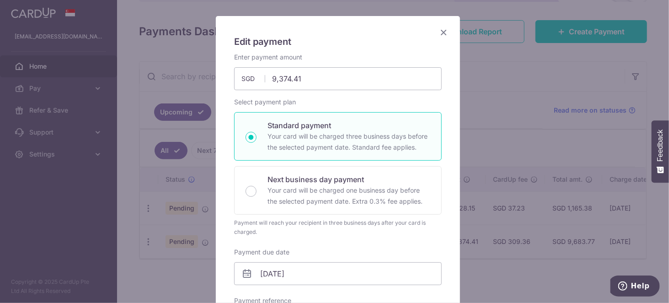
click at [442, 33] on icon "Close" at bounding box center [443, 32] width 11 height 11
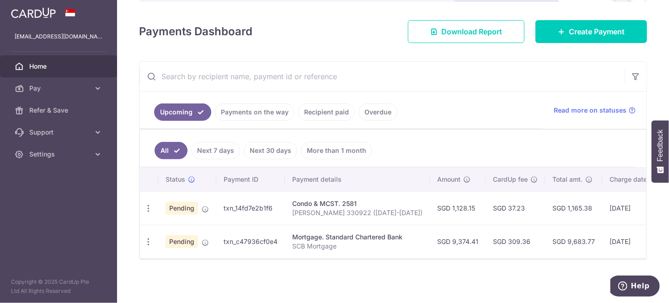
click at [281, 106] on link "Payments on the way" at bounding box center [255, 111] width 80 height 17
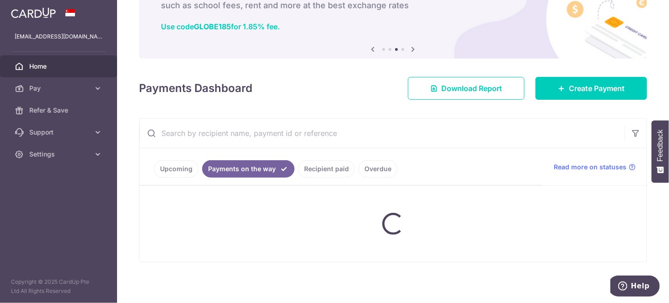
scroll to position [107, 0]
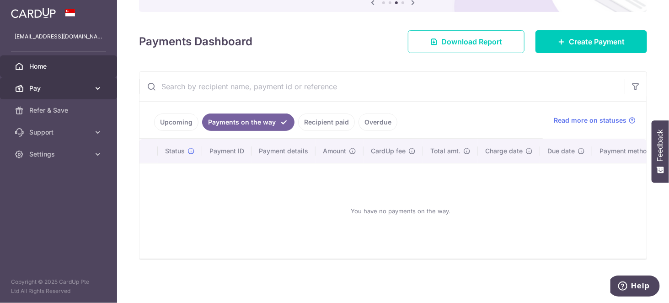
click at [100, 93] on link "Pay" at bounding box center [58, 88] width 117 height 22
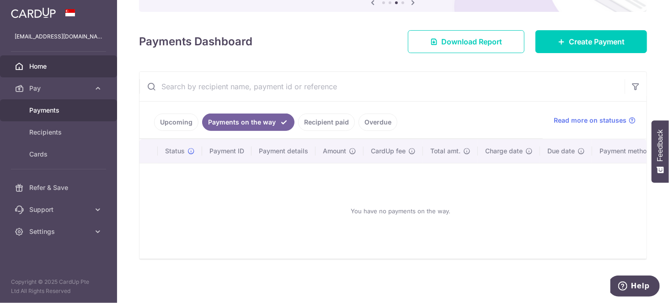
click at [55, 117] on link "Payments" at bounding box center [58, 110] width 117 height 22
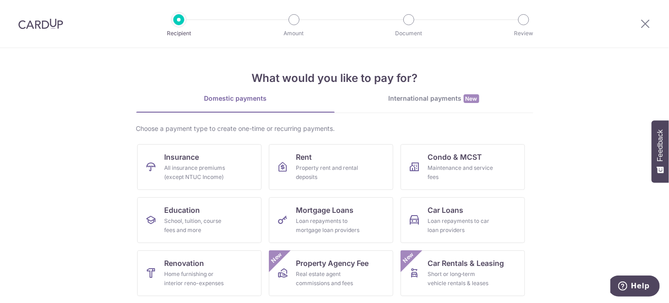
click at [632, 30] on div at bounding box center [646, 24] width 48 height 48
click at [647, 25] on icon at bounding box center [645, 23] width 11 height 11
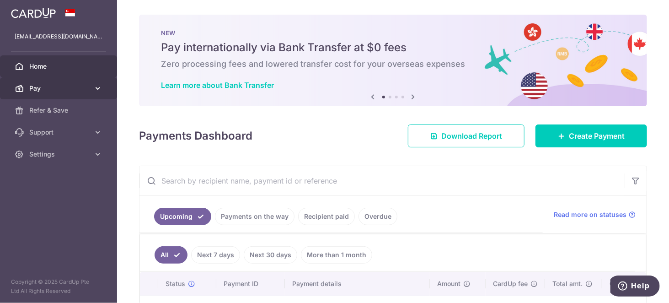
click at [96, 88] on icon at bounding box center [97, 88] width 9 height 9
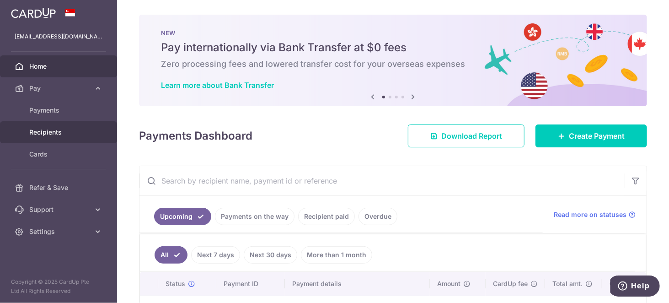
click at [54, 128] on span "Recipients" at bounding box center [59, 132] width 60 height 9
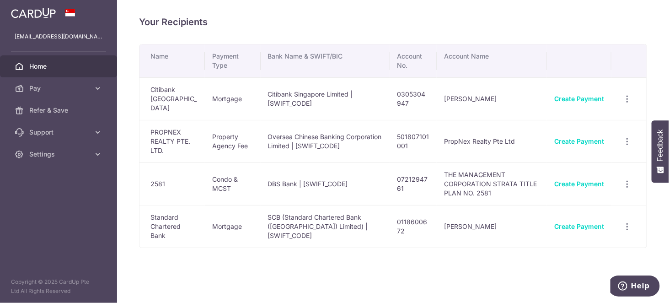
click at [67, 72] on link "Home" at bounding box center [58, 66] width 117 height 22
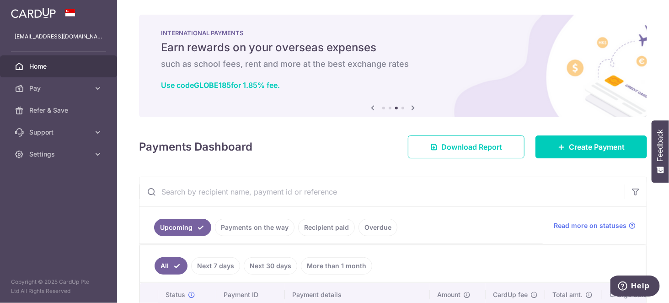
click at [412, 108] on icon at bounding box center [413, 107] width 11 height 11
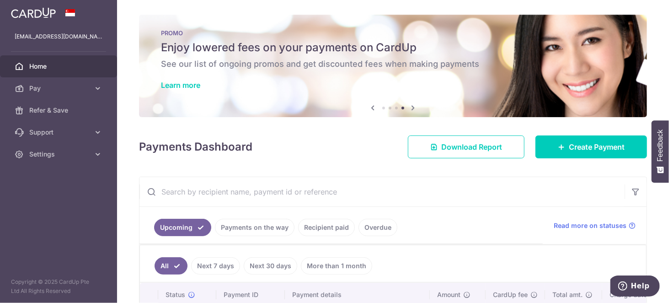
click at [412, 108] on icon at bounding box center [413, 107] width 11 height 11
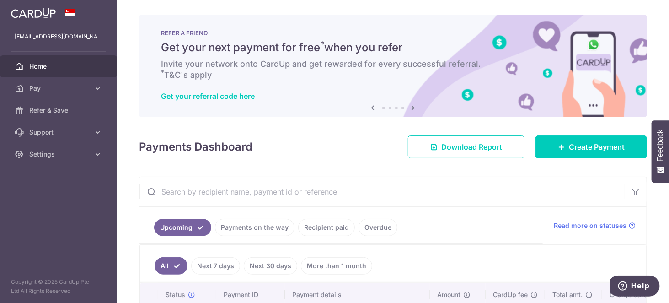
click at [369, 104] on icon at bounding box center [373, 107] width 11 height 11
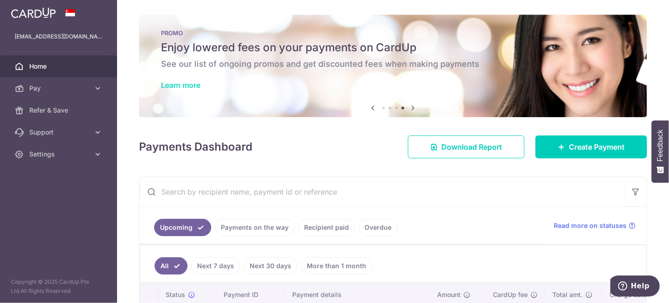
click at [177, 82] on link "Learn more" at bounding box center [180, 85] width 39 height 9
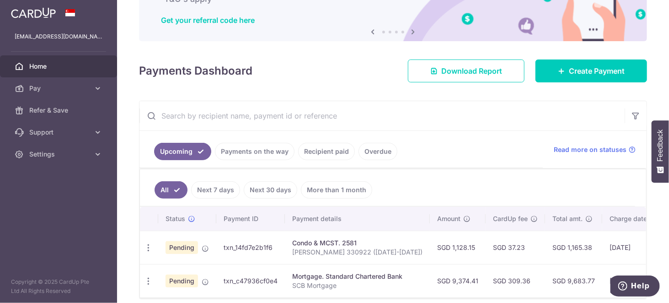
scroll to position [116, 0]
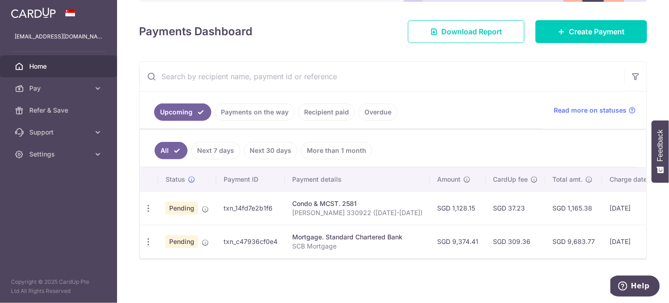
click at [238, 112] on link "Payments on the way" at bounding box center [255, 111] width 80 height 17
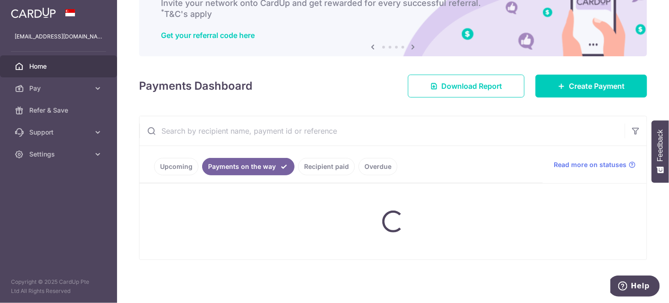
scroll to position [59, 0]
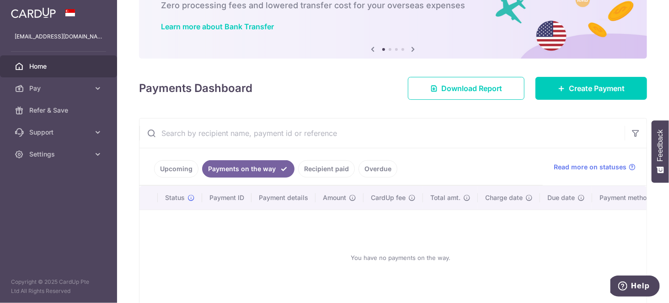
click at [181, 166] on link "Upcoming" at bounding box center [176, 168] width 44 height 17
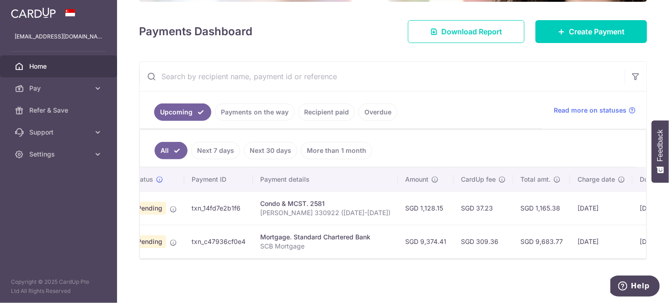
scroll to position [0, 35]
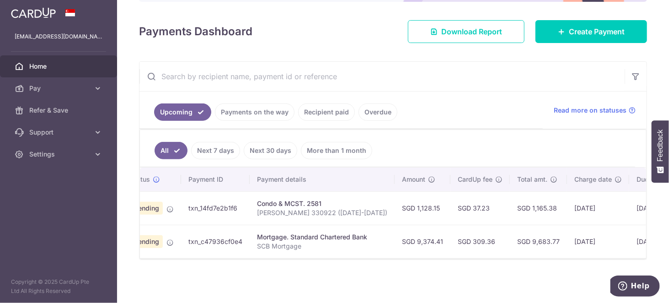
click at [297, 281] on div "× Pause Schedule Pause all future payments in this series Pause just this one p…" at bounding box center [393, 151] width 552 height 303
click at [518, 100] on ul "Upcoming Payments on the way Recipient paid Overdue" at bounding box center [342, 110] width 404 height 37
click at [275, 87] on input "text" at bounding box center [383, 76] width 486 height 29
click at [83, 84] on span "Pay" at bounding box center [59, 88] width 60 height 9
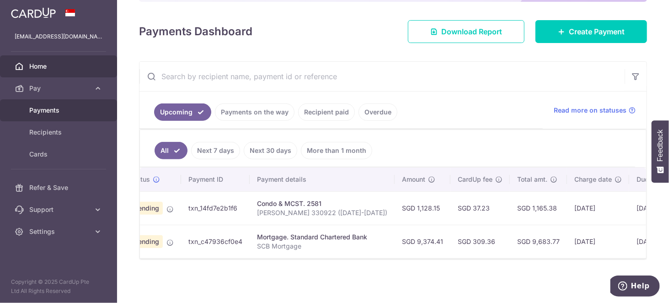
click at [65, 113] on span "Payments" at bounding box center [59, 110] width 60 height 9
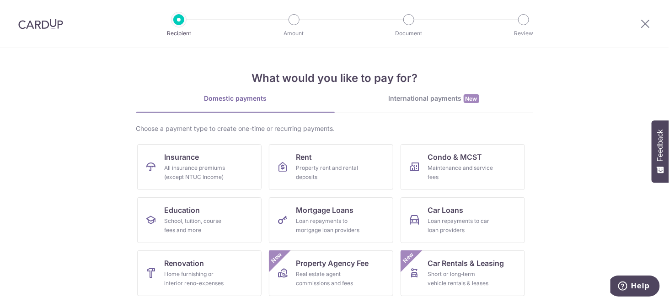
click at [642, 17] on div at bounding box center [646, 24] width 48 height 48
click at [649, 22] on icon at bounding box center [645, 23] width 11 height 11
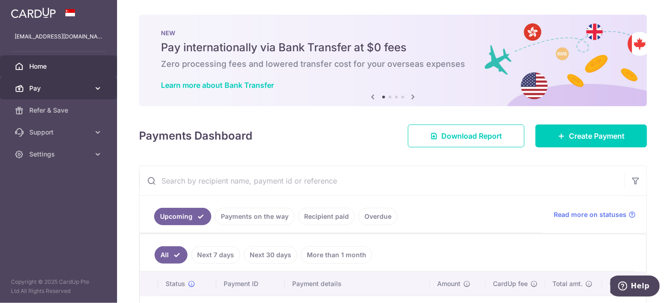
click at [98, 91] on icon at bounding box center [97, 88] width 9 height 9
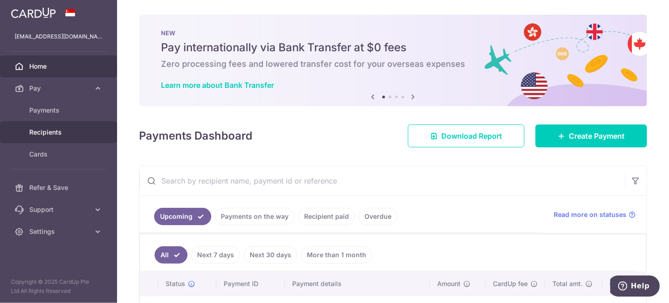
click at [62, 139] on link "Recipients" at bounding box center [58, 132] width 117 height 22
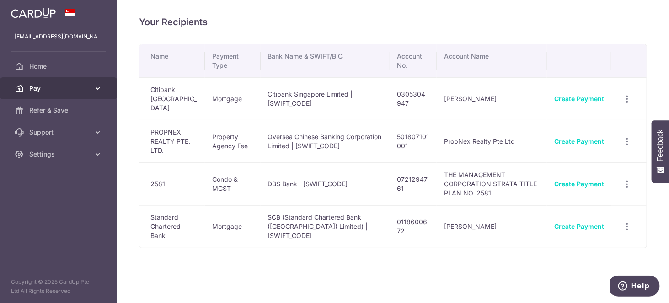
click at [52, 84] on span "Pay" at bounding box center [59, 88] width 60 height 9
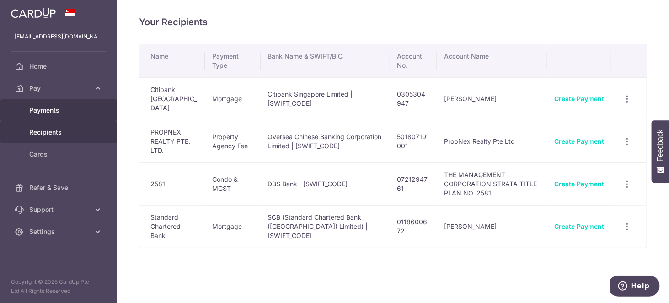
click at [49, 107] on span "Payments" at bounding box center [59, 110] width 60 height 9
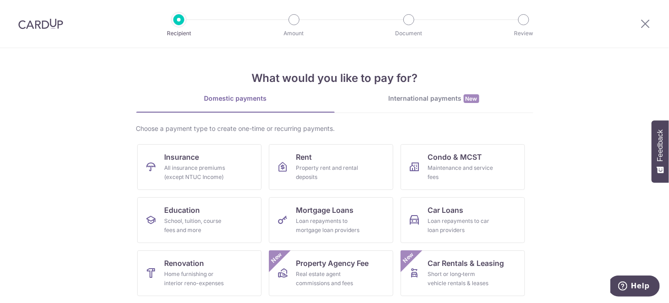
click at [654, 20] on div at bounding box center [646, 24] width 48 height 48
click at [648, 21] on icon at bounding box center [645, 23] width 11 height 11
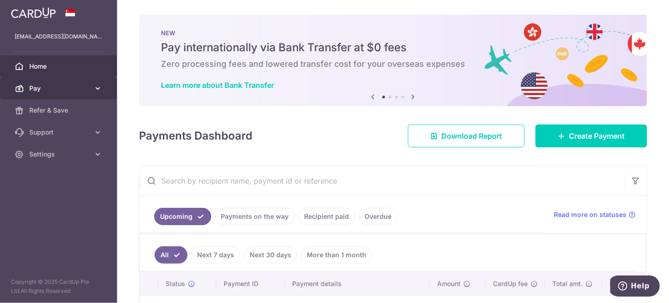
click at [97, 89] on icon at bounding box center [97, 88] width 9 height 9
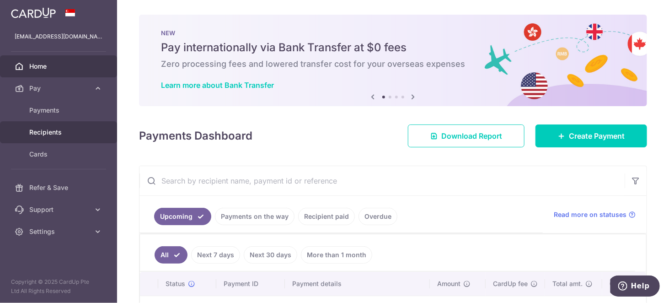
click at [38, 124] on link "Recipients" at bounding box center [58, 132] width 117 height 22
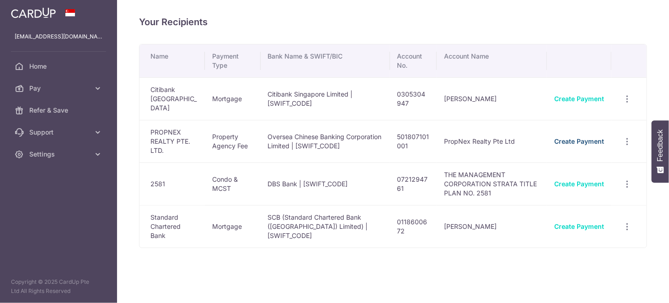
click at [594, 137] on link "Create Payment" at bounding box center [580, 141] width 50 height 8
